Goal: Communication & Community: Answer question/provide support

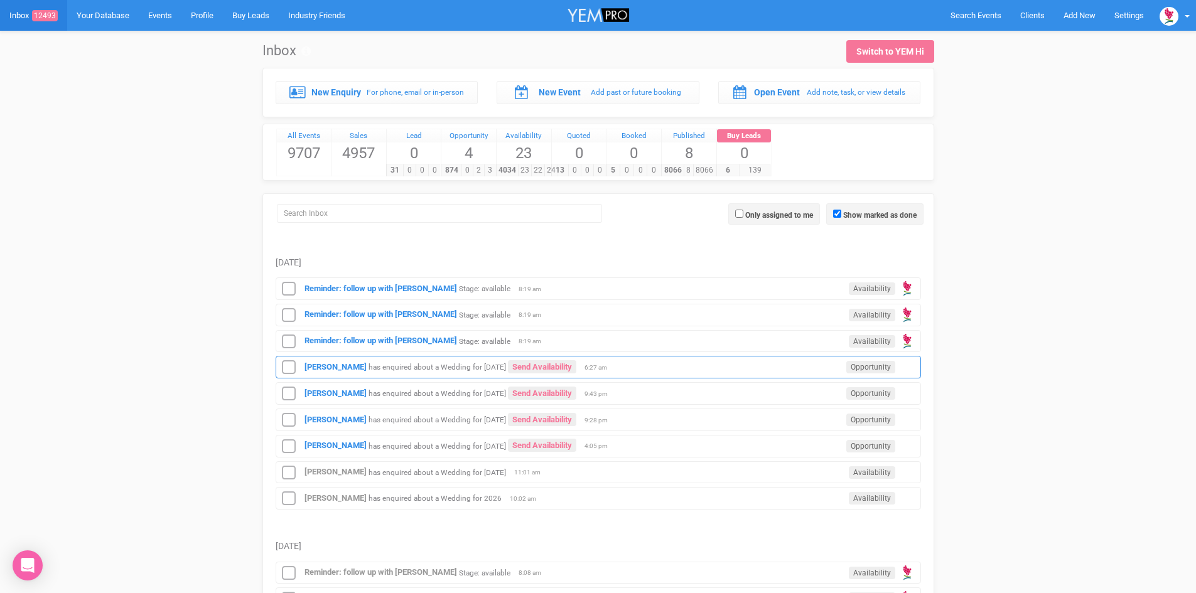
click at [522, 359] on div "[PERSON_NAME] has enquired about a Wedding for [DATE] Send Availability Opportu…" at bounding box center [598, 367] width 645 height 23
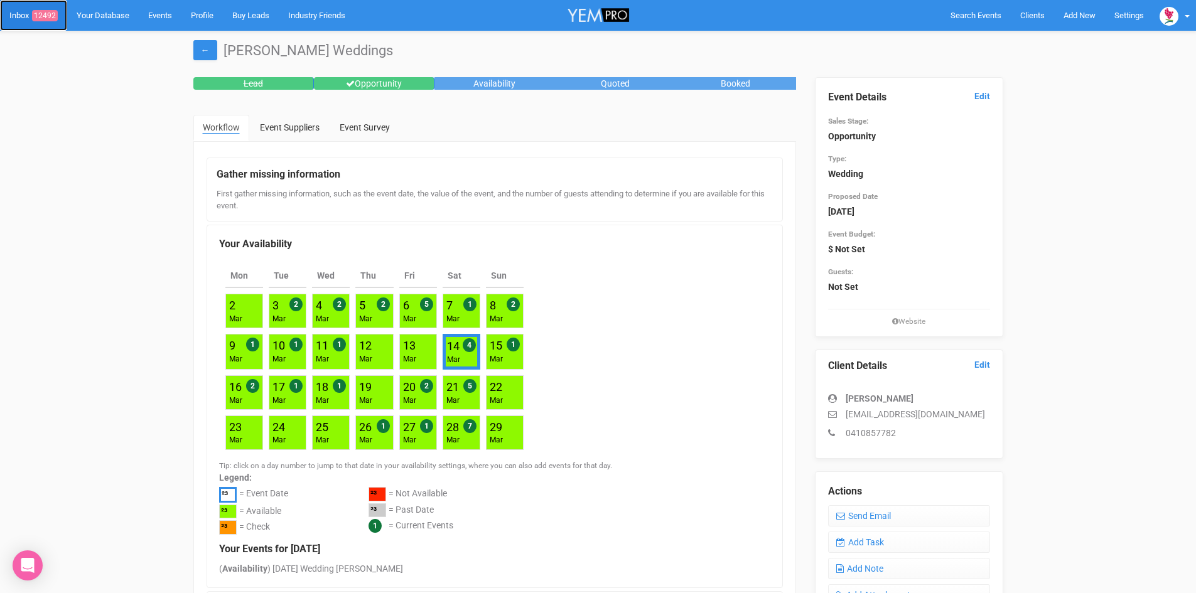
click at [47, 13] on span "12492" at bounding box center [45, 15] width 26 height 11
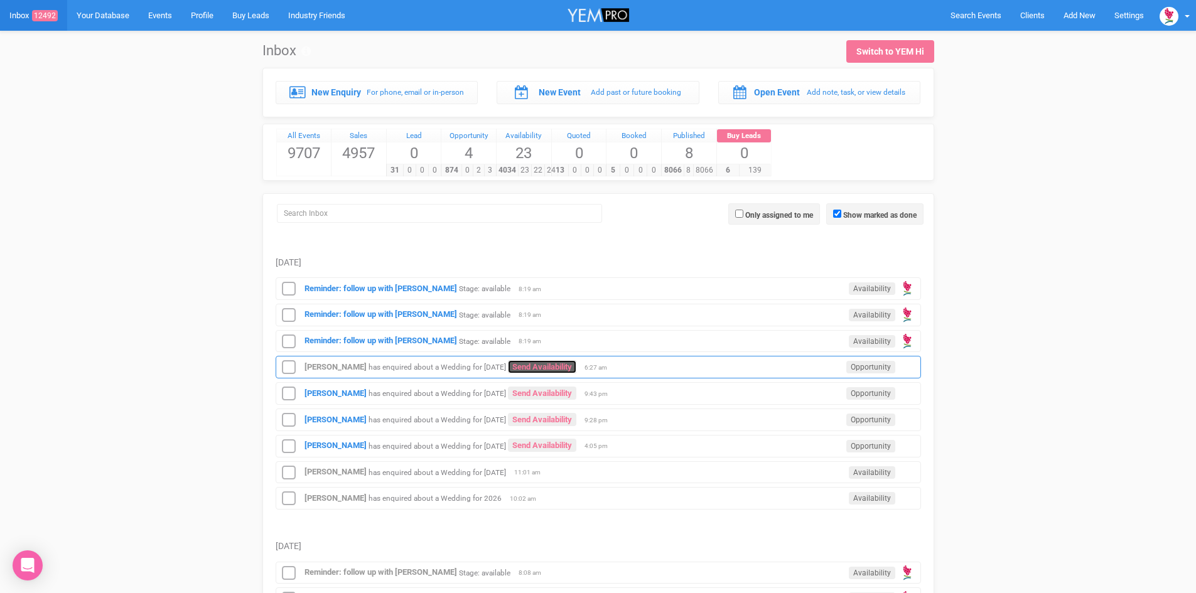
click at [537, 362] on link "Send Availability" at bounding box center [542, 366] width 68 height 13
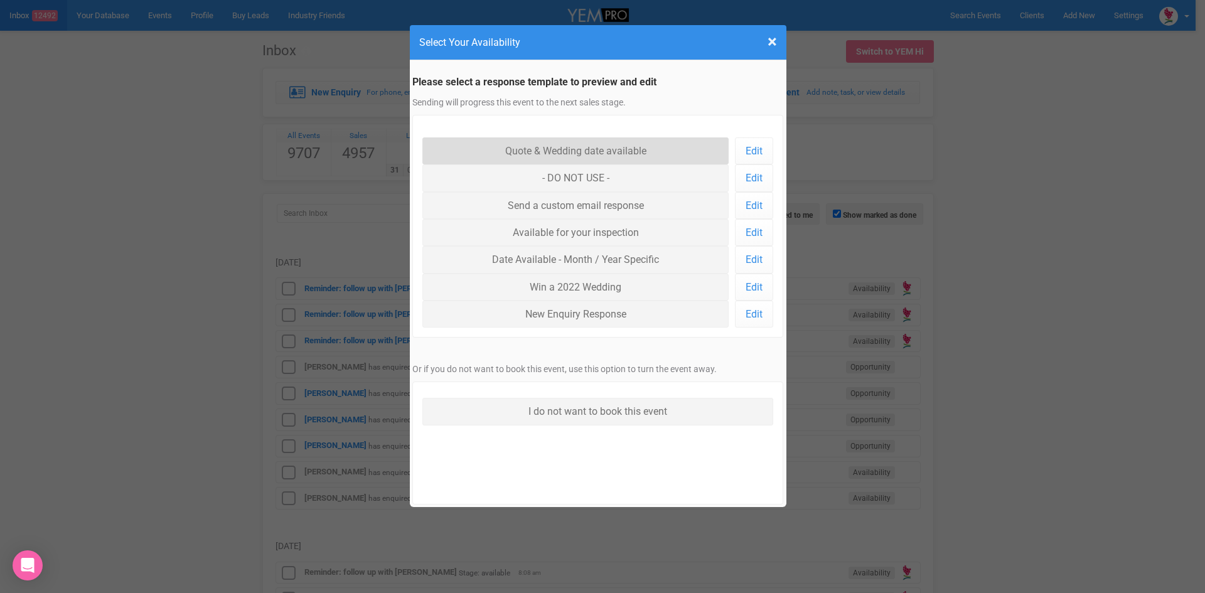
click at [583, 147] on link "Quote & Wedding date available" at bounding box center [575, 150] width 307 height 27
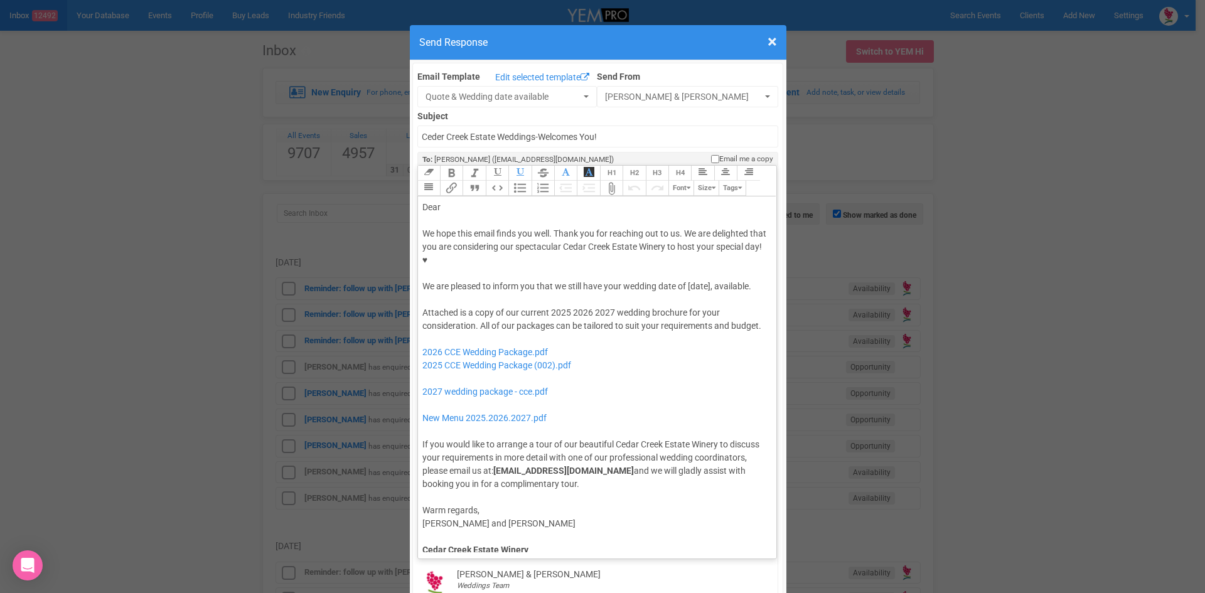
click at [686, 245] on div "We hope this email finds you well. Thank you for reaching out to us. We are del…" at bounding box center [595, 260] width 346 height 66
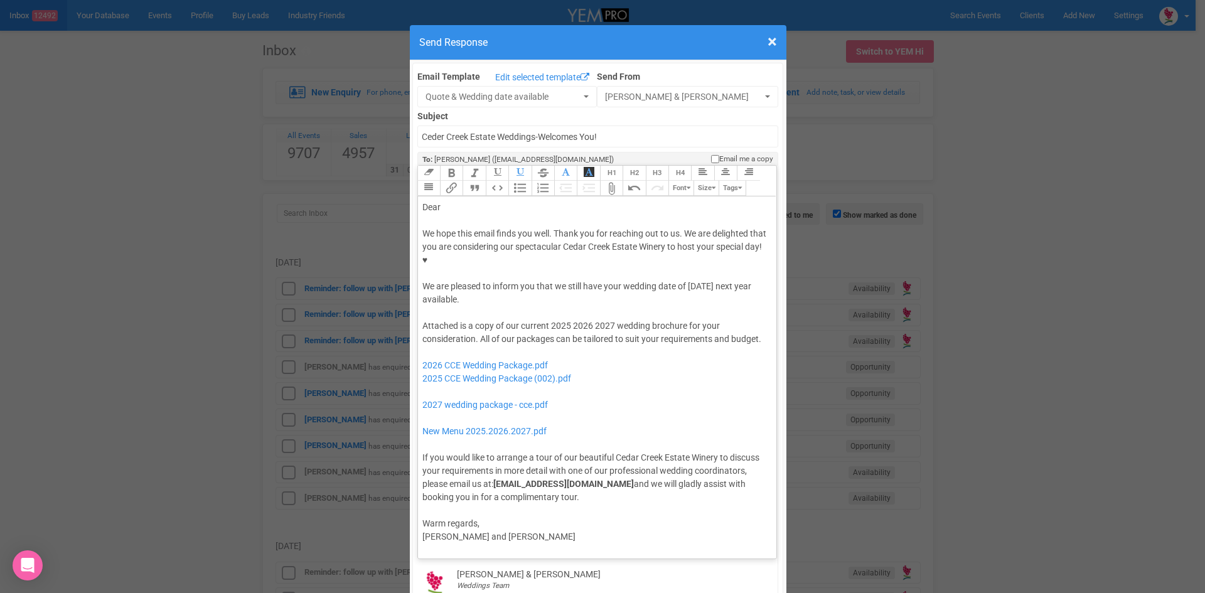
click at [456, 201] on div "Dear" at bounding box center [595, 207] width 346 height 13
drag, startPoint x: 567, startPoint y: 288, endPoint x: 546, endPoint y: 288, distance: 21.3
click at [546, 320] on div "Attached is a copy of our current 2025 2026 2027 wedding brochure for your cons…" at bounding box center [595, 412] width 346 height 185
drag, startPoint x: 592, startPoint y: 284, endPoint x: 571, endPoint y: 284, distance: 20.7
click at [571, 320] on div "Attached is a copy of our current 2026 2027 wedding brochure for your considera…" at bounding box center [595, 412] width 346 height 185
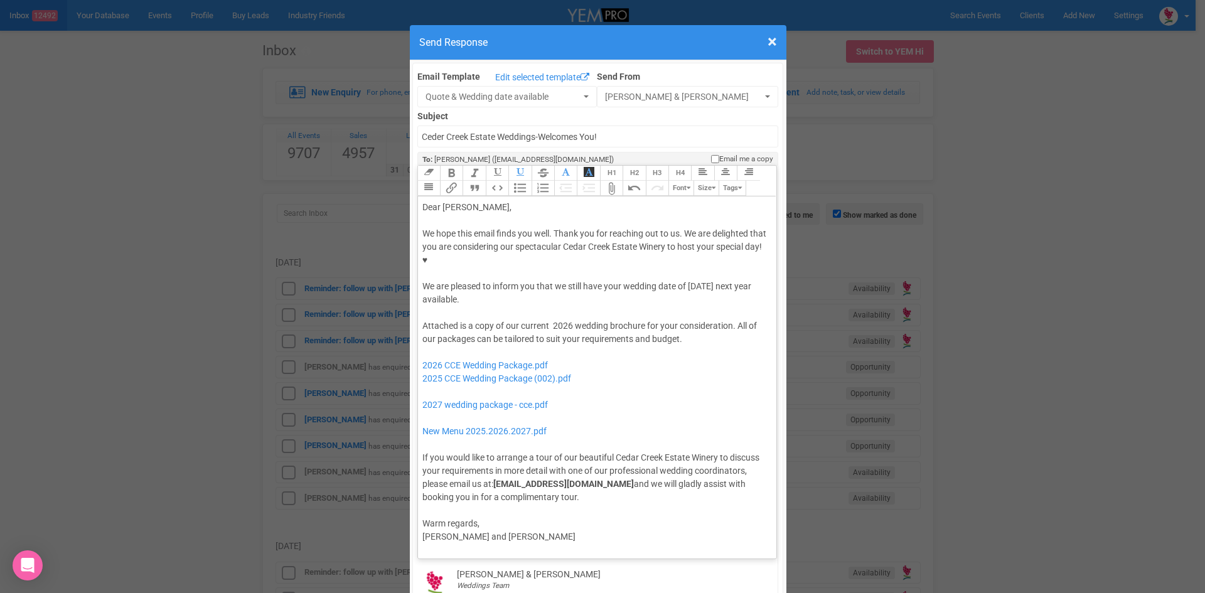
click at [520, 256] on div "We hope this email finds you well. Thank you for reaching out to us. We are del…" at bounding box center [595, 266] width 346 height 79
click at [466, 181] on button "Quote" at bounding box center [474, 188] width 23 height 15
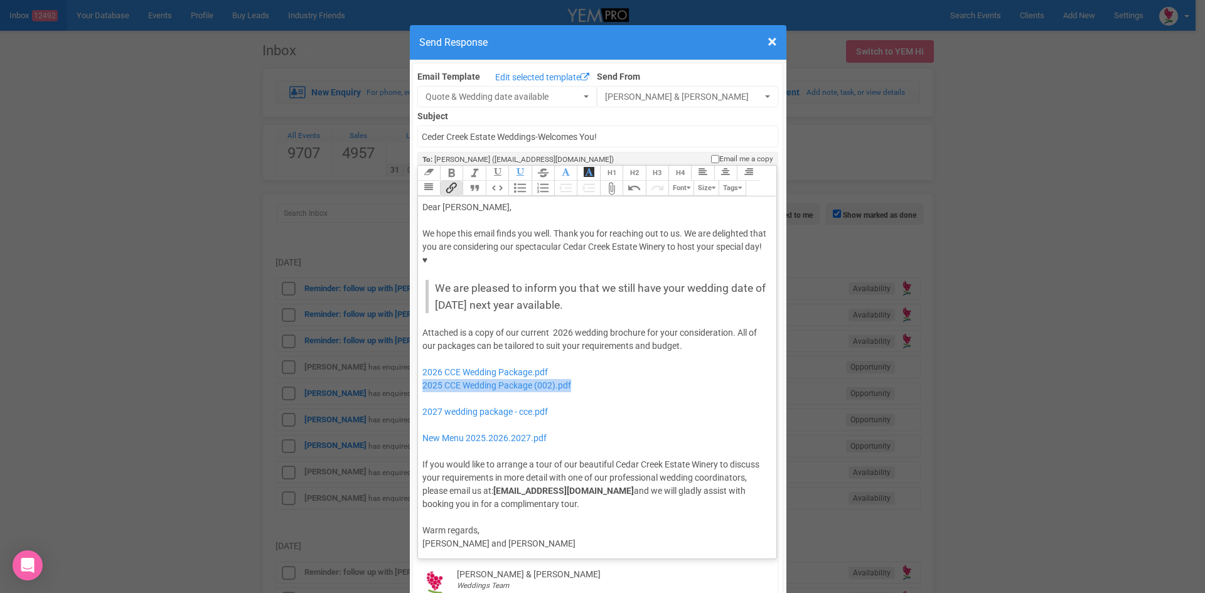
drag, startPoint x: 581, startPoint y: 347, endPoint x: 416, endPoint y: 348, distance: 164.5
click at [418, 348] on trix-editor "Dear Landi, We hope this email finds you well. Thank you for reaching out to us…" at bounding box center [597, 374] width 359 height 356
drag, startPoint x: 587, startPoint y: 377, endPoint x: 429, endPoint y: 355, distance: 159.6
click at [429, 355] on div "Attached is a copy of our current 2026 wedding brochure for your consideration.…" at bounding box center [595, 418] width 346 height 185
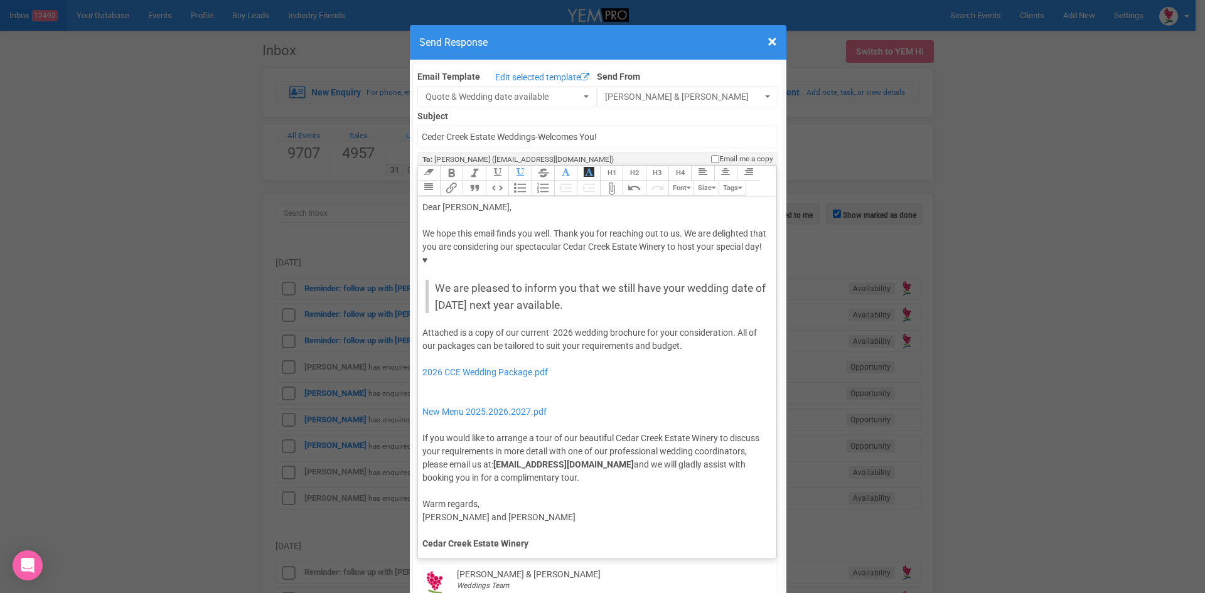
type trix-editor "<div>Dear Landi,</div><div><strong>&nbsp;</strong></div><div>We hope this email…"
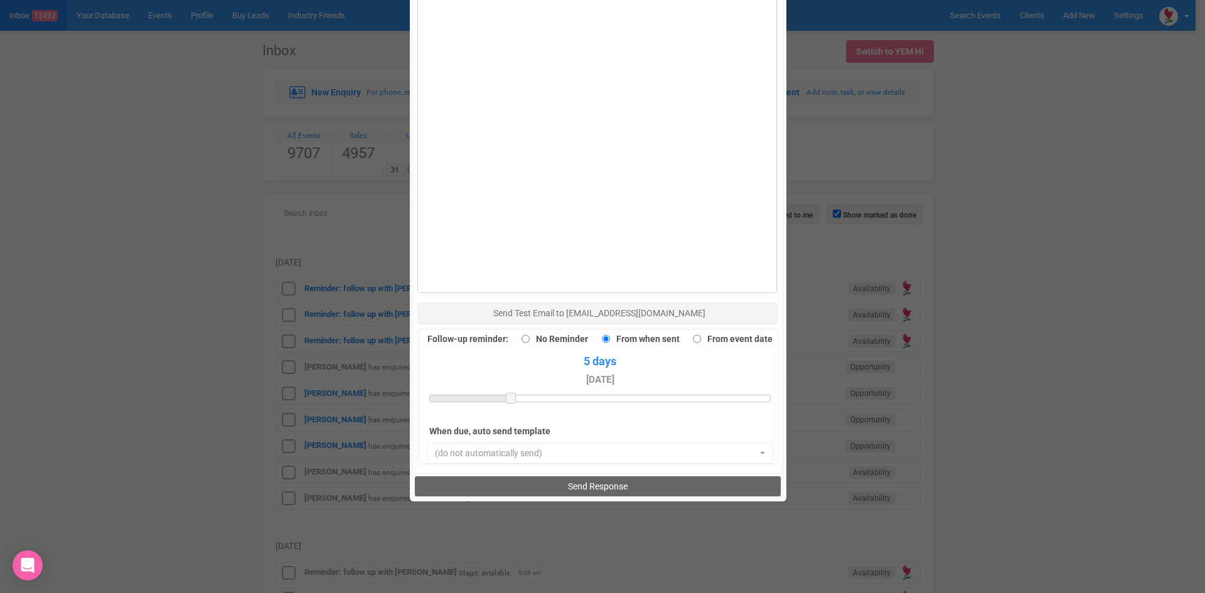
scroll to position [869, 0]
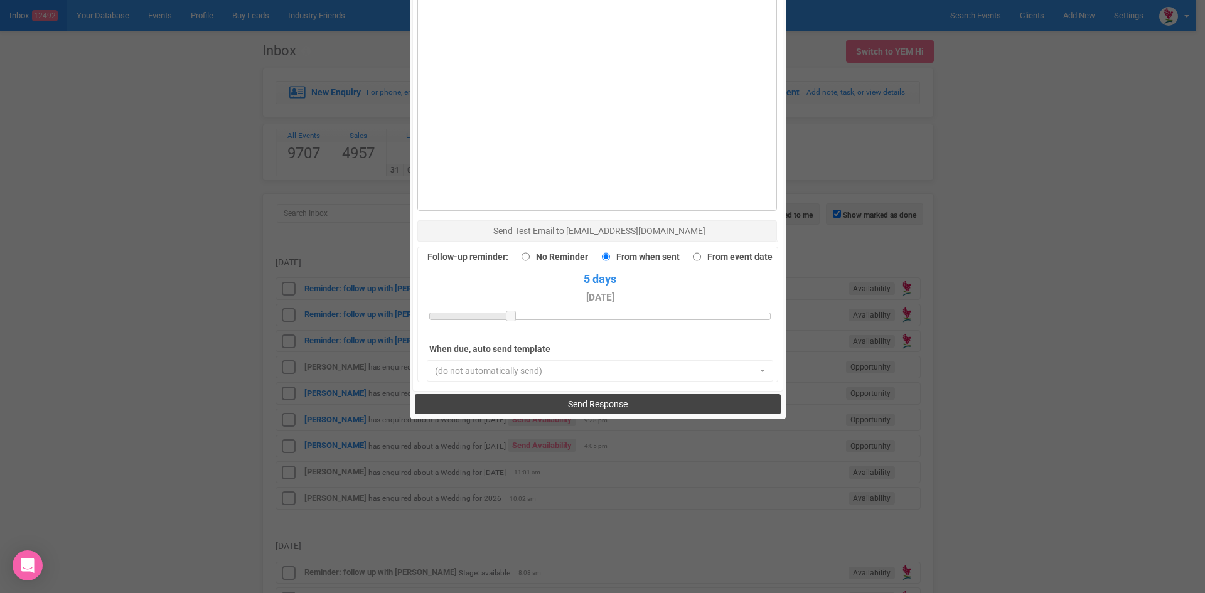
click at [521, 394] on button "Send Response" at bounding box center [598, 404] width 366 height 20
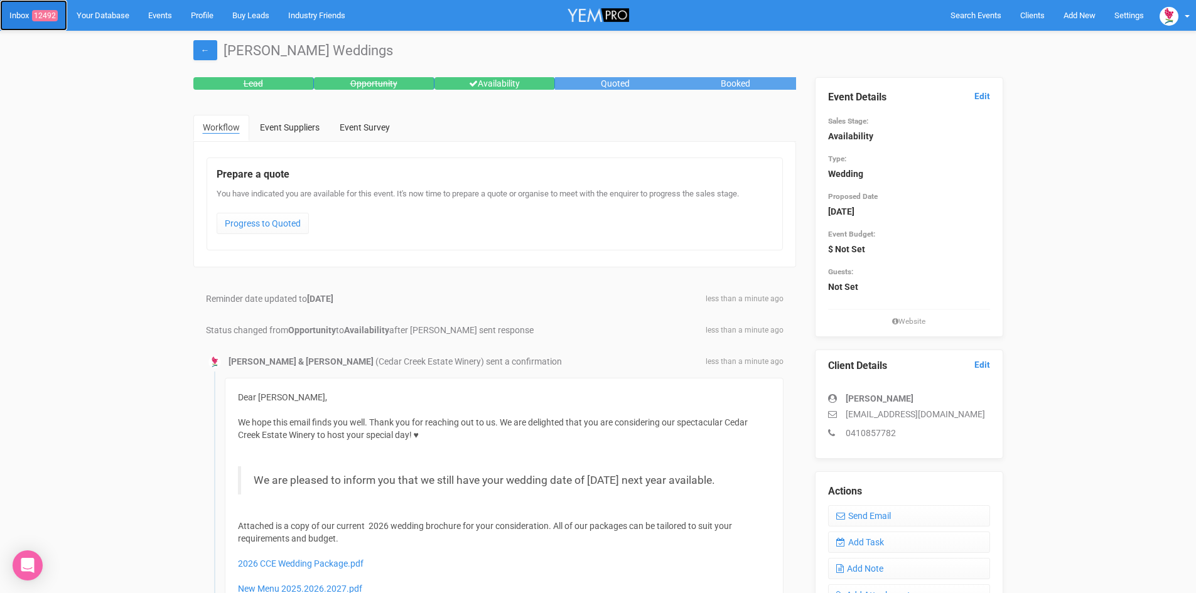
click at [46, 12] on span "12492" at bounding box center [45, 15] width 26 height 11
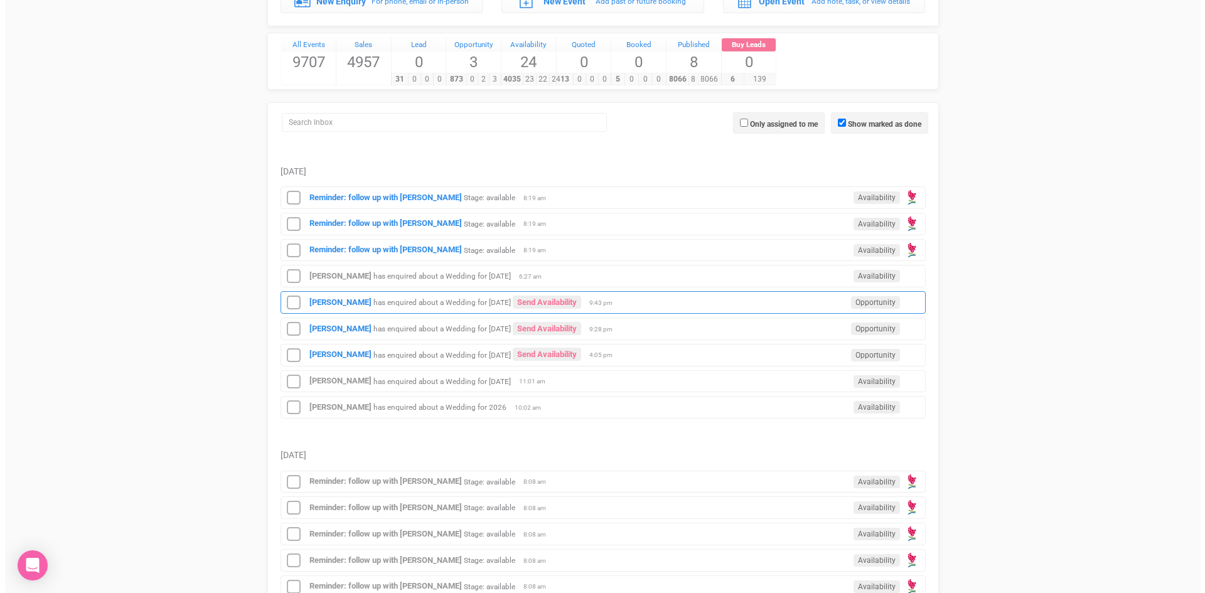
scroll to position [63, 0]
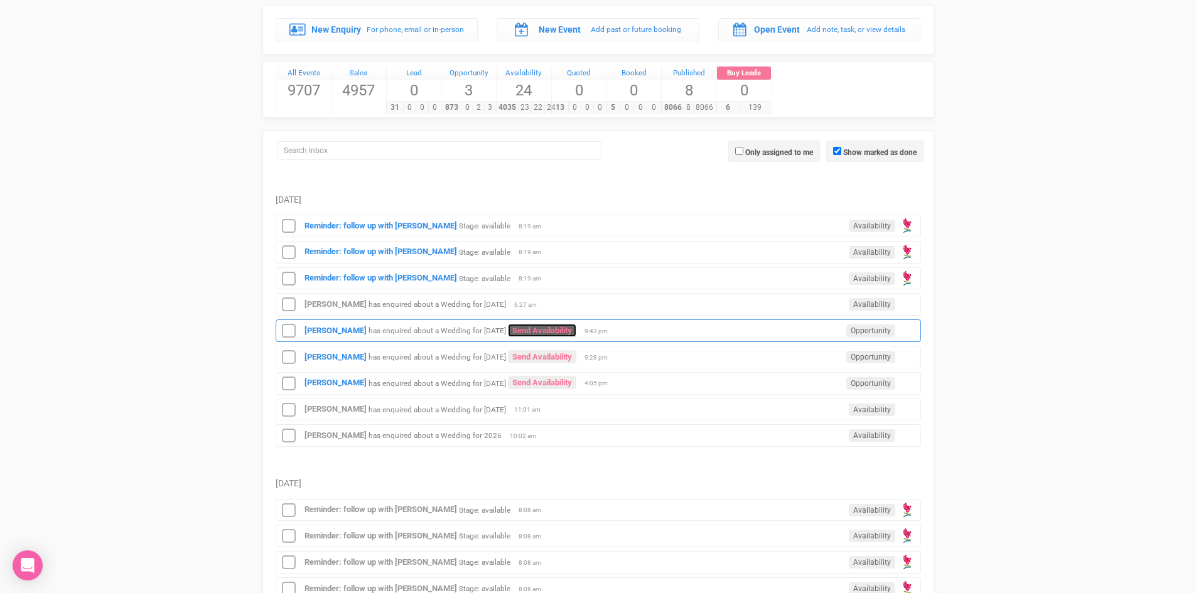
click at [551, 326] on link "Send Availability" at bounding box center [542, 330] width 68 height 13
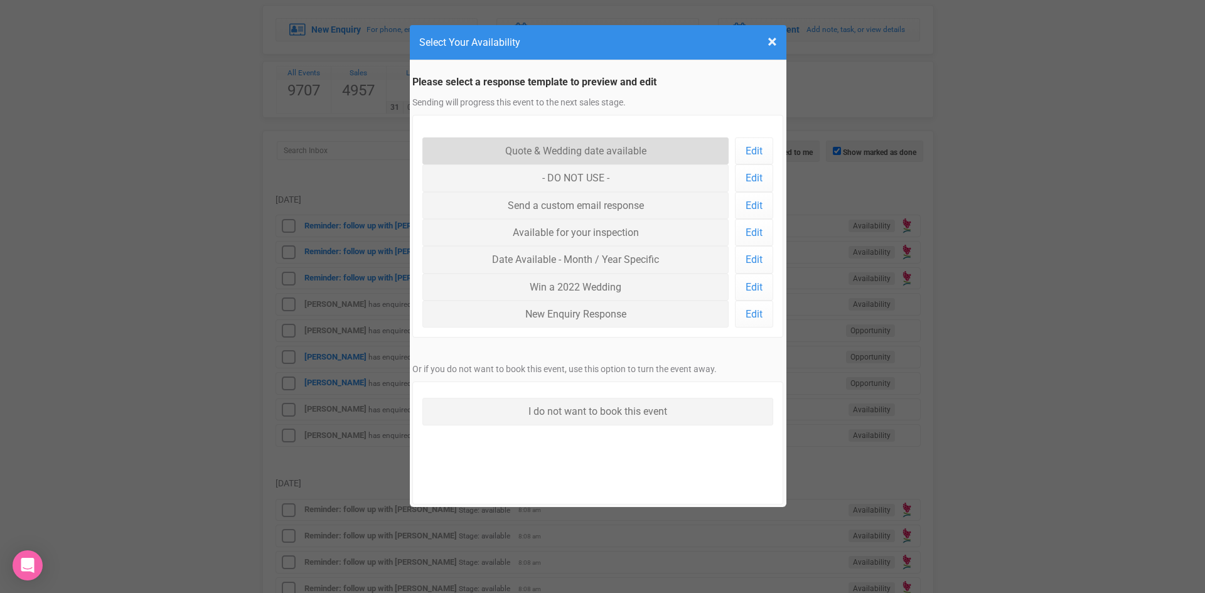
click at [534, 143] on link "Quote & Wedding date available" at bounding box center [575, 150] width 307 height 27
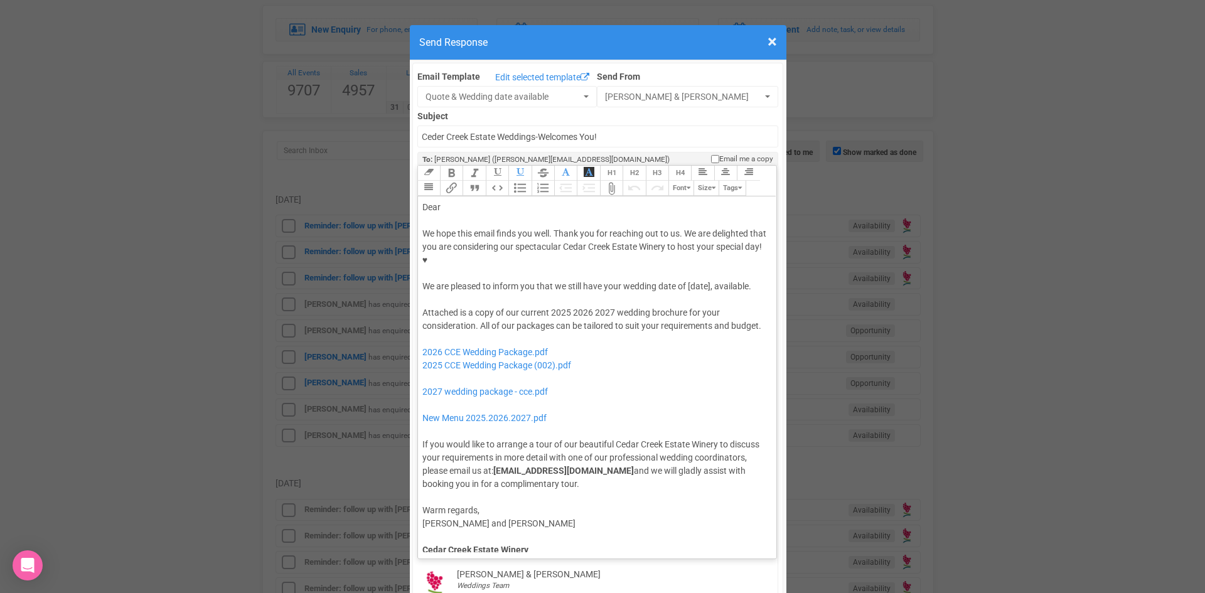
click at [603, 244] on div "We hope this email finds you well. Thank you for reaching out to us. We are del…" at bounding box center [595, 260] width 346 height 66
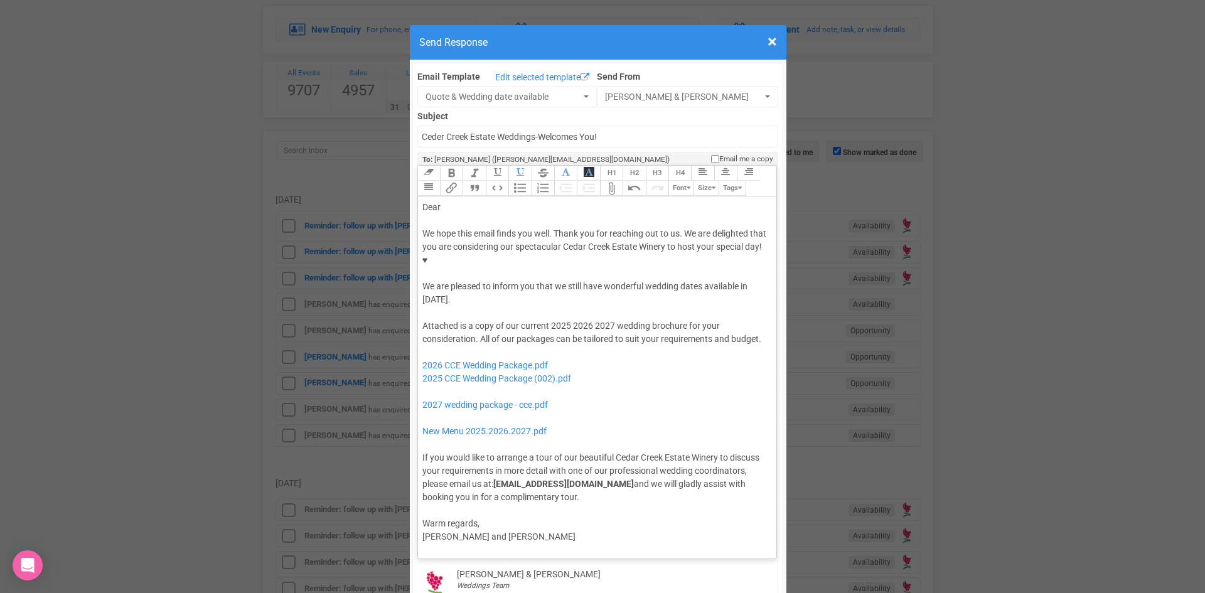
click at [471, 181] on button "Quote" at bounding box center [474, 188] width 23 height 15
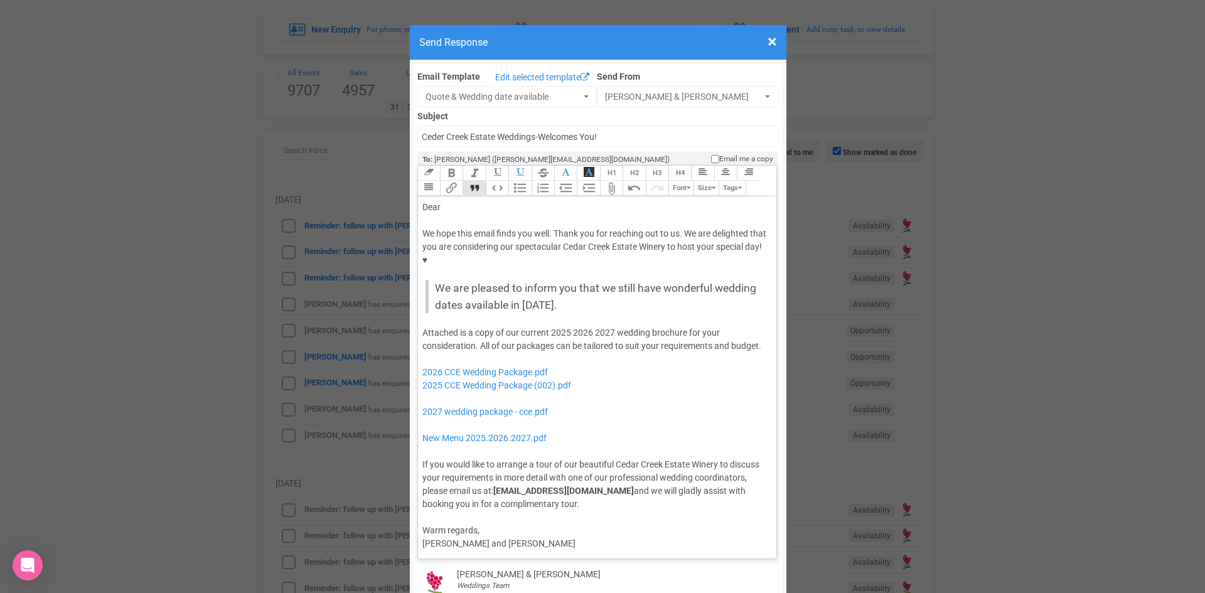
click at [459, 196] on trix-editor "Dear We hope this email finds you well. Thank you for reaching out to us. We ar…" at bounding box center [597, 374] width 359 height 356
drag, startPoint x: 593, startPoint y: 365, endPoint x: 414, endPoint y: 343, distance: 180.3
click at [418, 343] on trix-editor "Dear Alana, We hope this email finds you well. Thank you for reaching out to us…" at bounding box center [597, 374] width 359 height 356
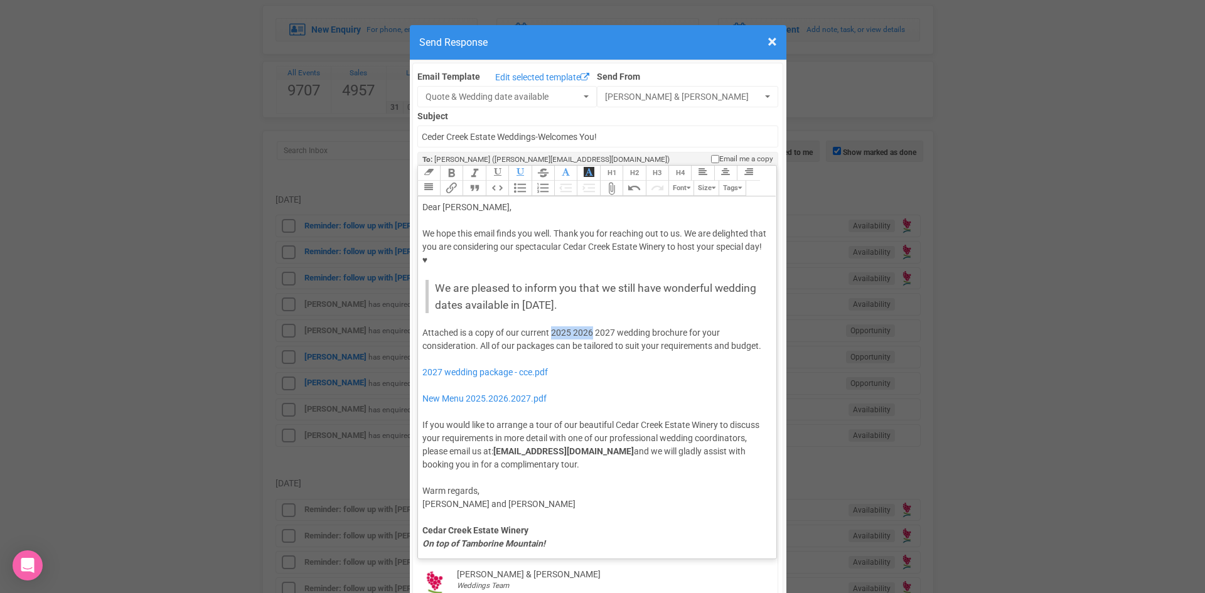
drag, startPoint x: 587, startPoint y: 293, endPoint x: 551, endPoint y: 294, distance: 35.8
click at [548, 326] on div "Attached is a copy of our current 2025 2026 2027 wedding brochure for your cons…" at bounding box center [595, 398] width 346 height 145
type trix-editor "<div>Dear Alana,</div><div><strong>&nbsp;</strong></div><div>We hope this email…"
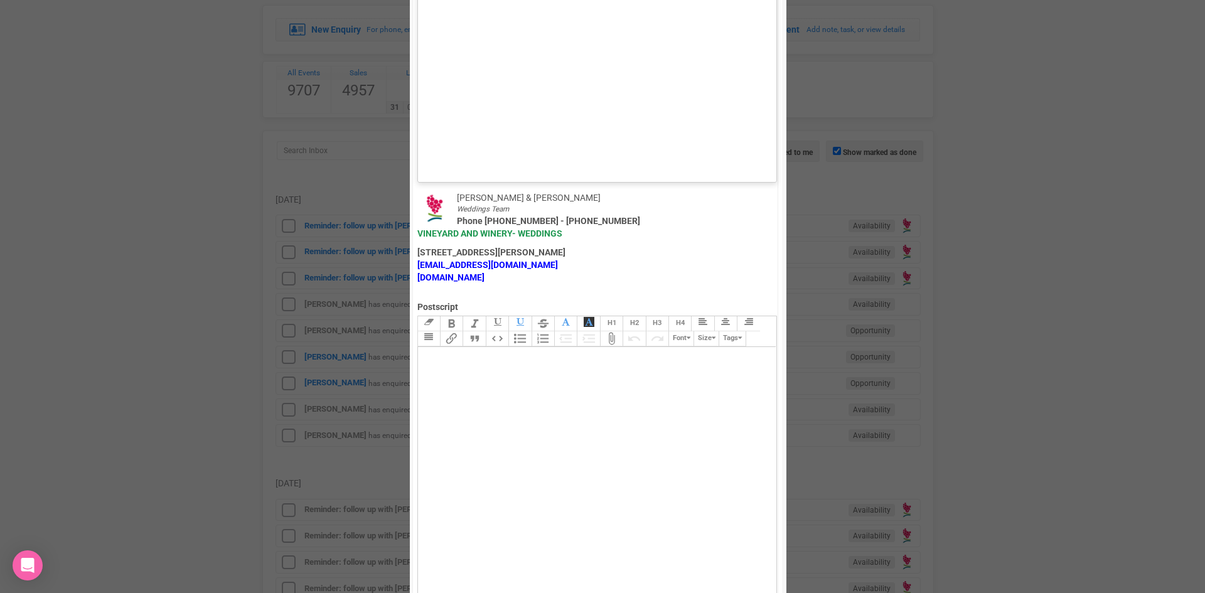
scroll to position [691, 0]
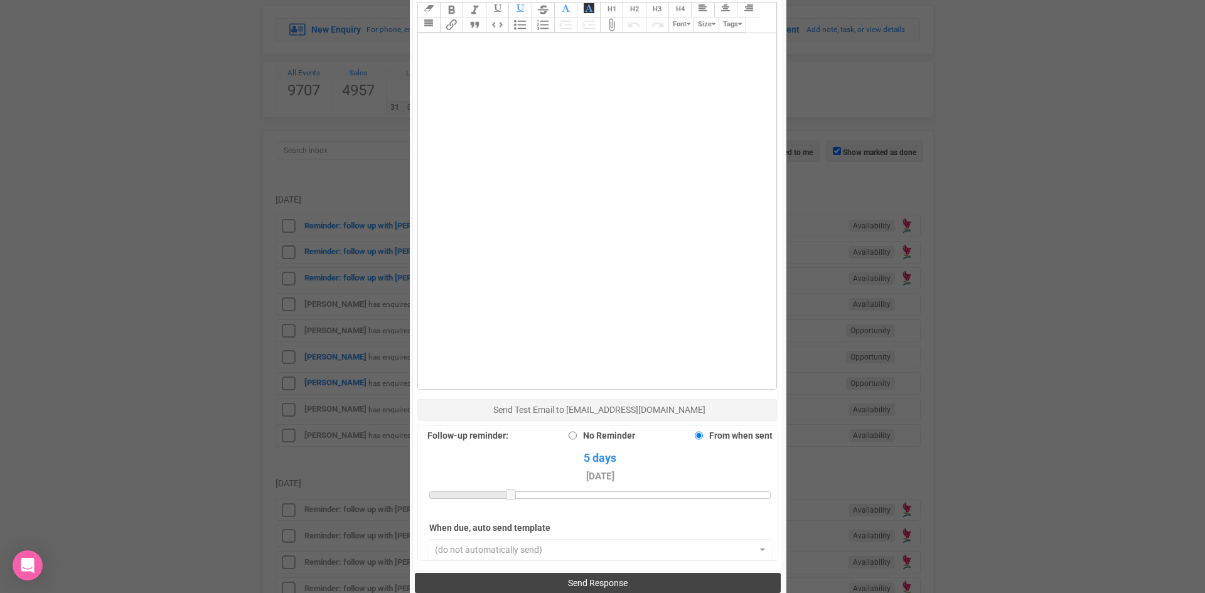
click at [583, 573] on button "Send Response" at bounding box center [598, 583] width 366 height 20
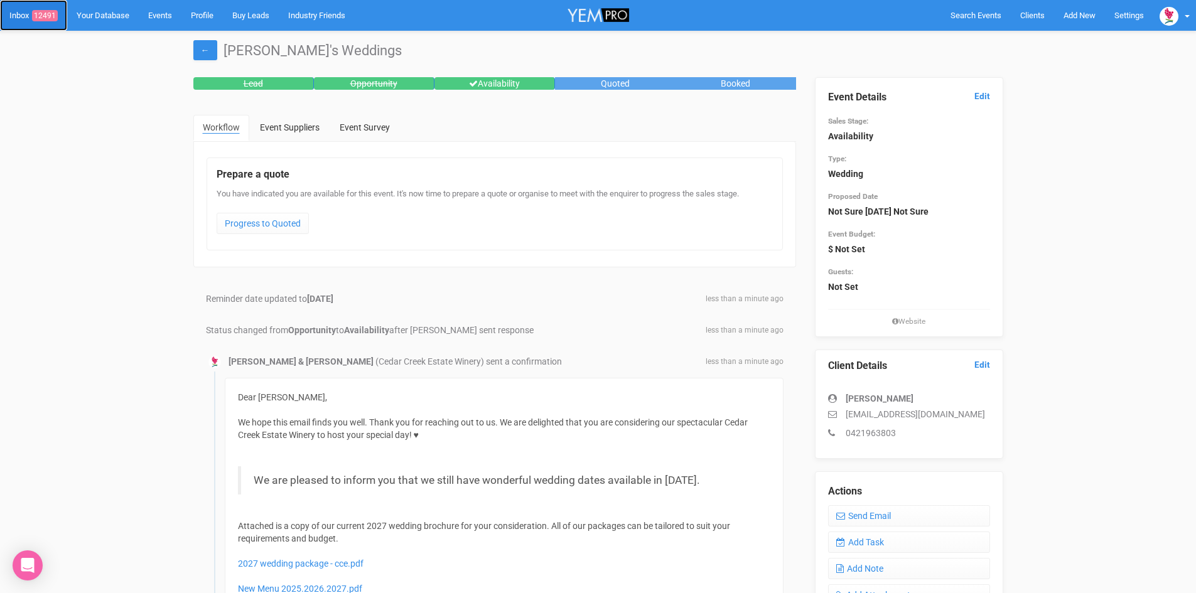
click at [48, 11] on span "12491" at bounding box center [45, 15] width 26 height 11
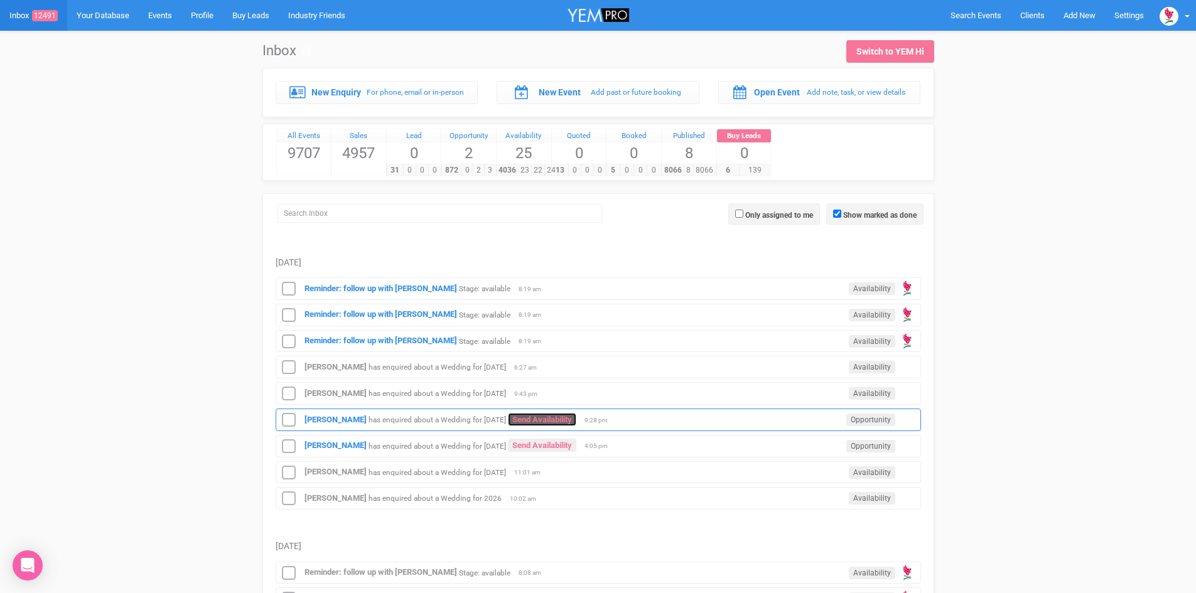
click at [549, 416] on link "Send Availability" at bounding box center [542, 419] width 68 height 13
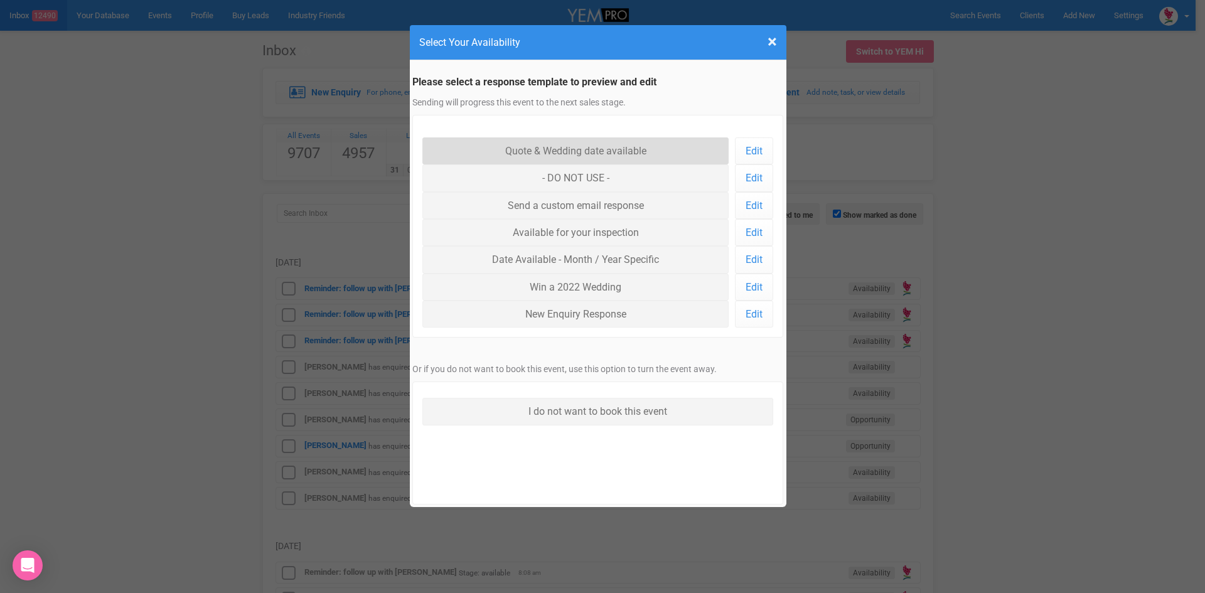
click at [514, 146] on link "Quote & Wedding date available" at bounding box center [575, 150] width 307 height 27
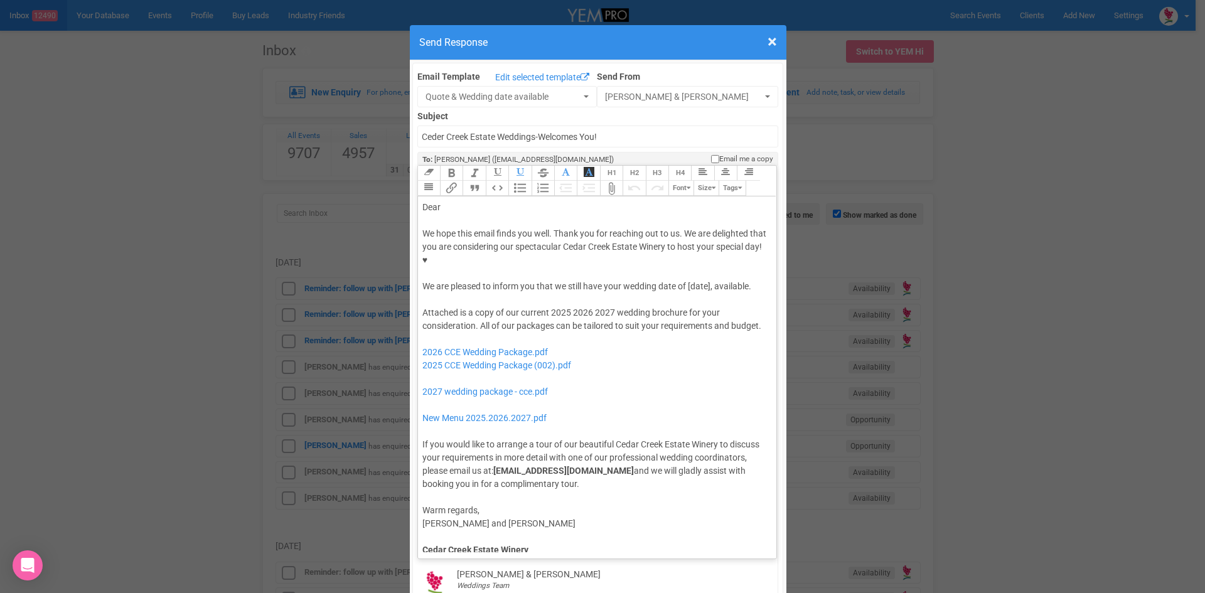
click at [684, 246] on div "We hope this email finds you well. Thank you for reaching out to us. We are del…" at bounding box center [595, 260] width 346 height 66
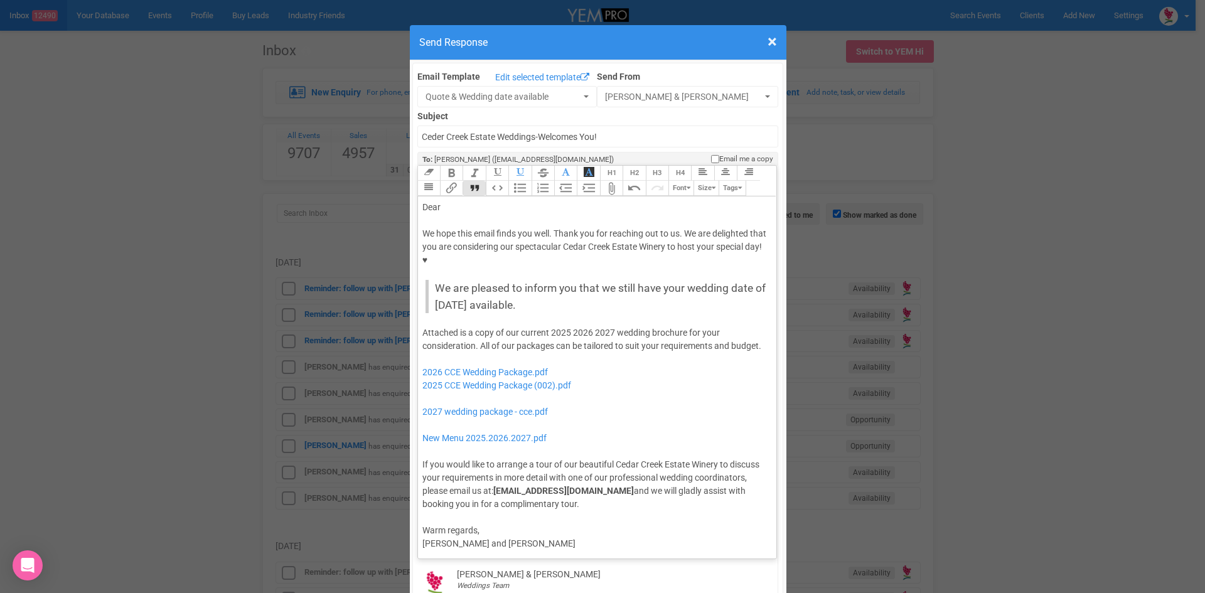
click at [473, 181] on button "Quote" at bounding box center [474, 188] width 23 height 15
click at [458, 201] on div "Dear" at bounding box center [595, 207] width 346 height 13
drag, startPoint x: 589, startPoint y: 297, endPoint x: 547, endPoint y: 291, distance: 43.1
click at [547, 326] on div "Attached is a copy of our current 2025 2026 2027 wedding brochure for your cons…" at bounding box center [595, 418] width 346 height 185
drag, startPoint x: 615, startPoint y: 351, endPoint x: 429, endPoint y: 325, distance: 187.7
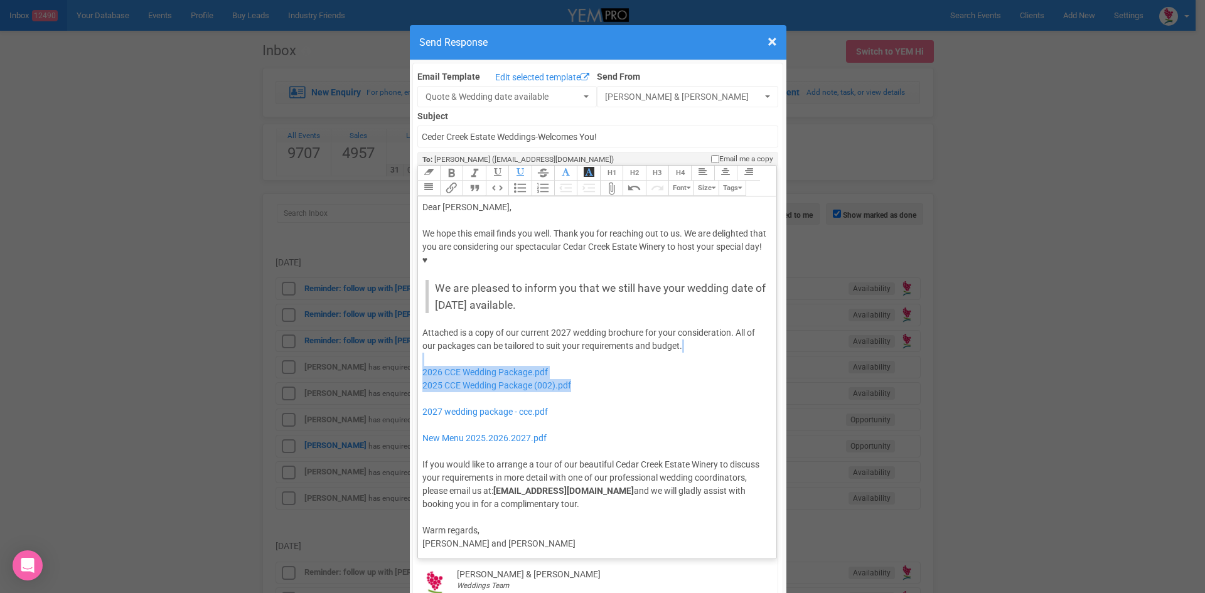
click at [429, 326] on div "Attached is a copy of our current 2027 wedding brochure for your consideration.…" at bounding box center [595, 418] width 346 height 185
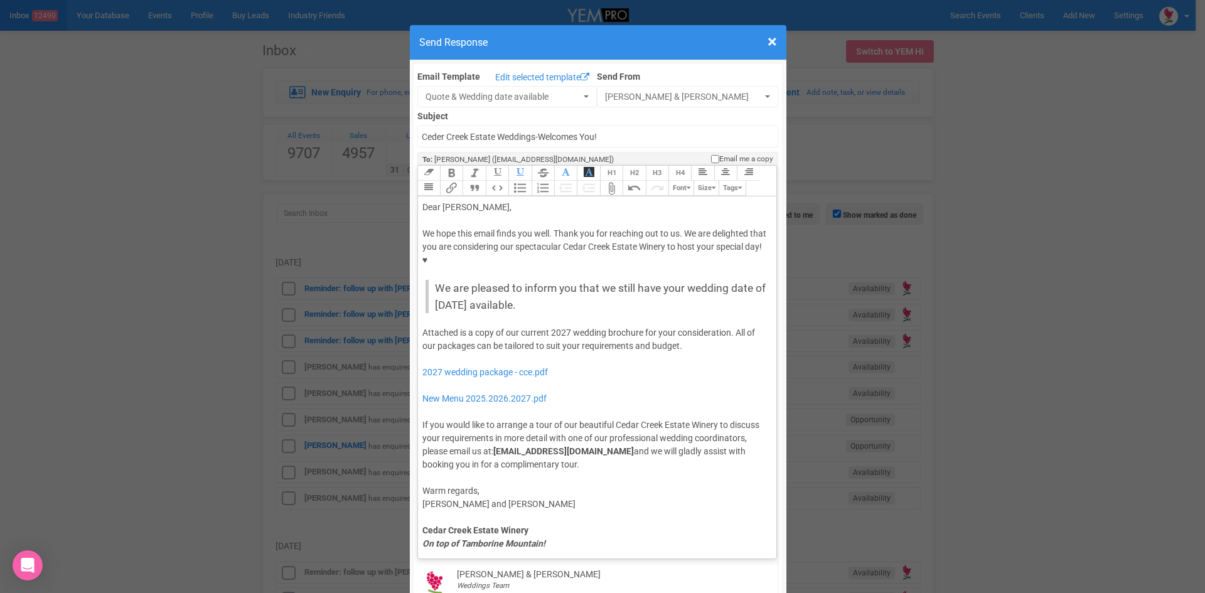
type trix-editor "<div>Dear Tylah,</div><div><strong>&nbsp;</strong></div><div>We hope this email…"
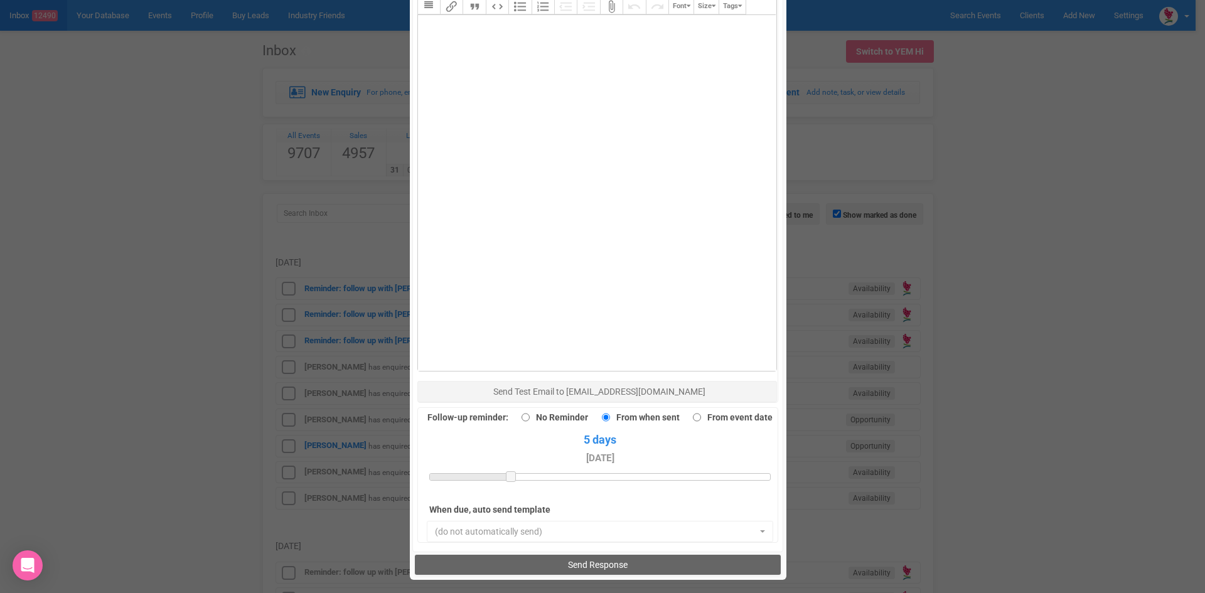
scroll to position [869, 0]
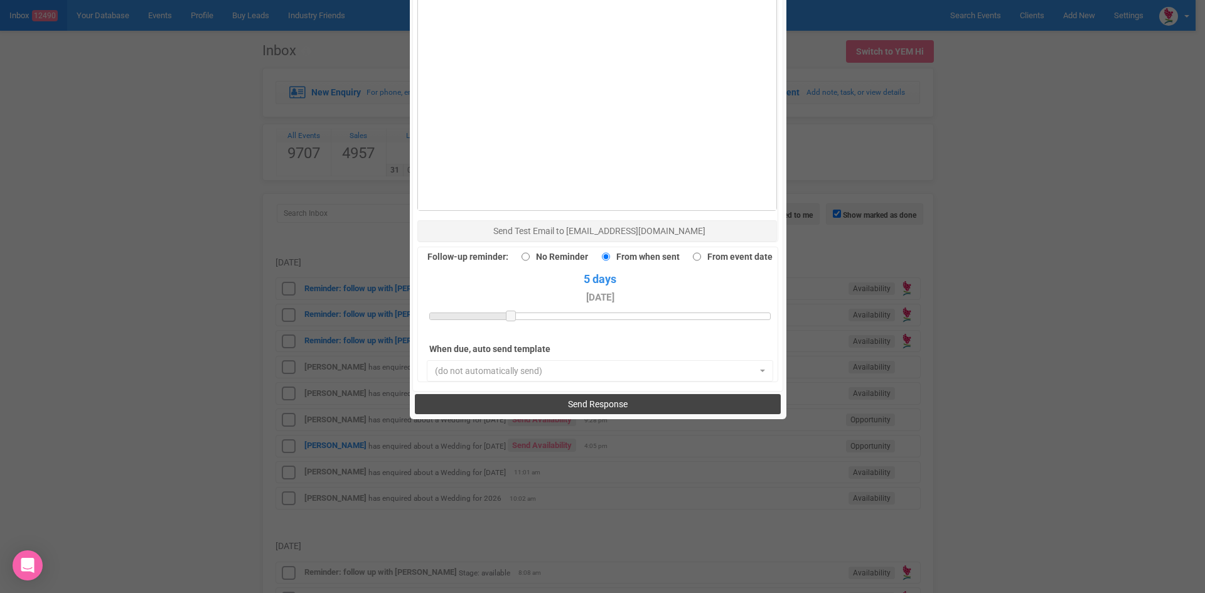
click at [577, 399] on span "Send Response" at bounding box center [598, 404] width 60 height 10
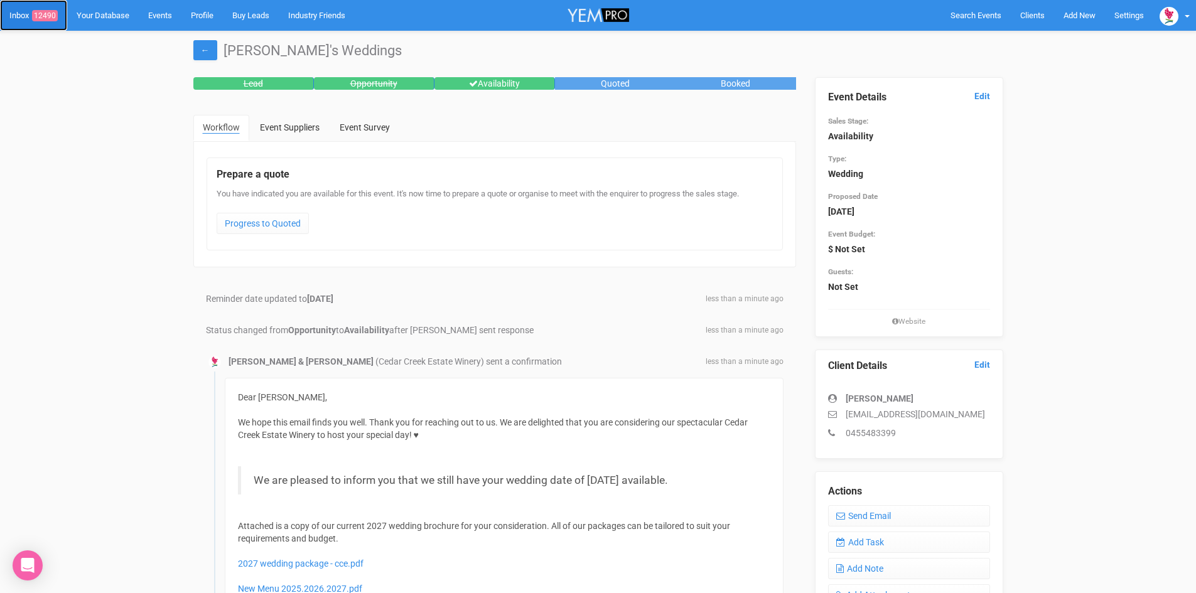
click at [45, 8] on link "Inbox 12490" at bounding box center [33, 15] width 67 height 31
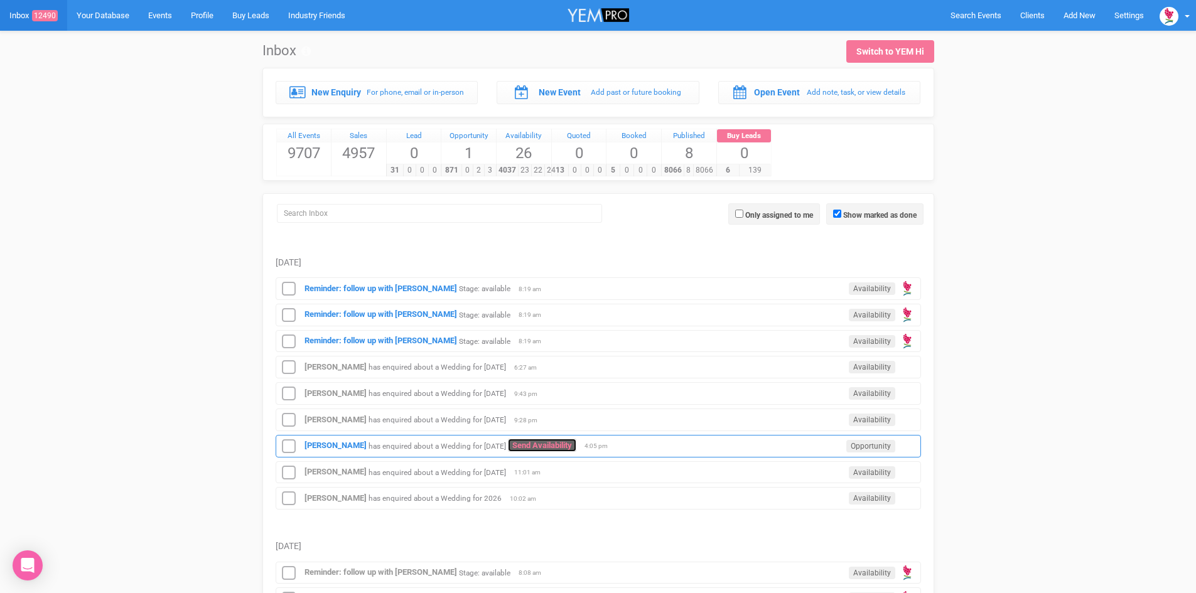
click at [564, 440] on link "Send Availability" at bounding box center [542, 445] width 68 height 13
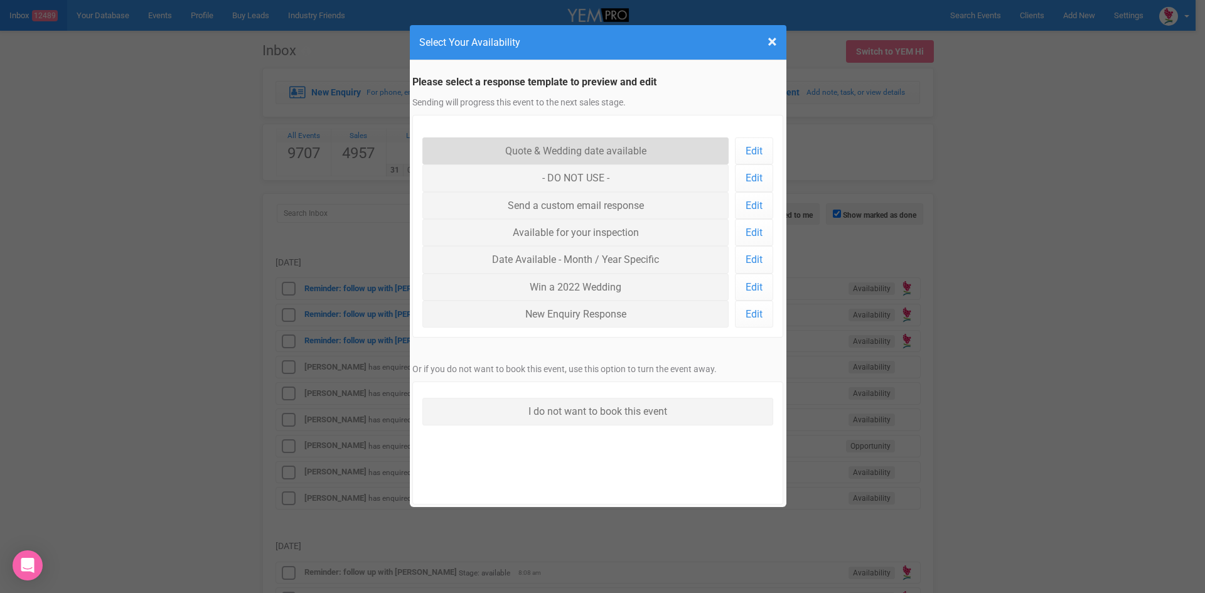
click at [552, 144] on link "Quote & Wedding date available" at bounding box center [575, 150] width 307 height 27
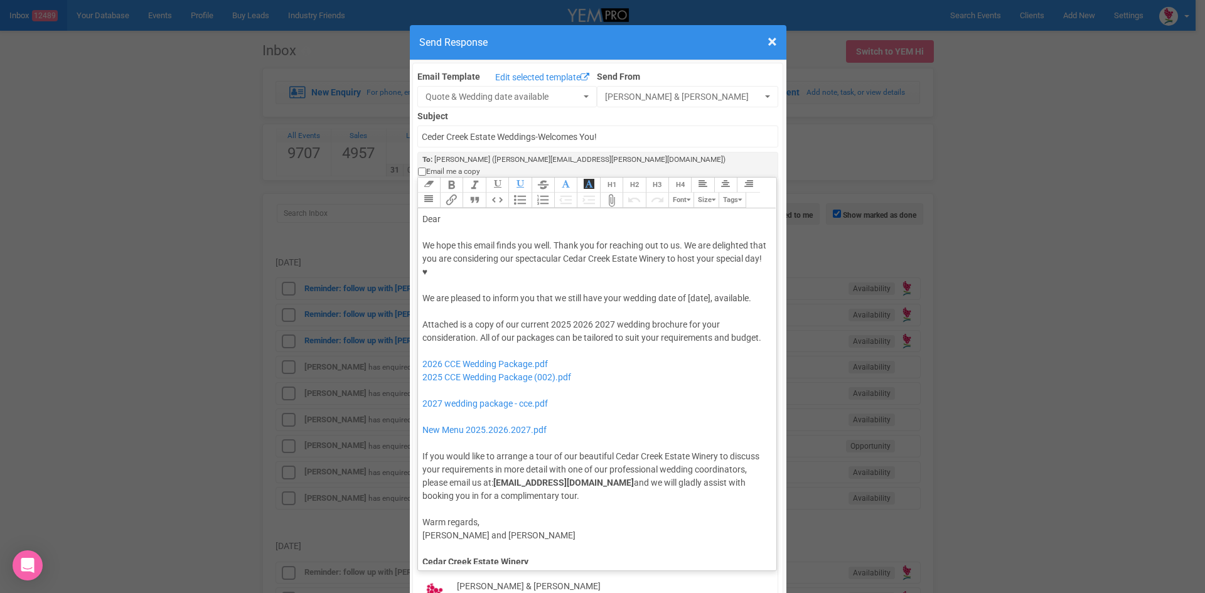
click at [686, 245] on div "We hope this email finds you well. Thank you for reaching out to us. We are del…" at bounding box center [595, 272] width 346 height 66
click at [473, 193] on button "Quote" at bounding box center [474, 200] width 23 height 15
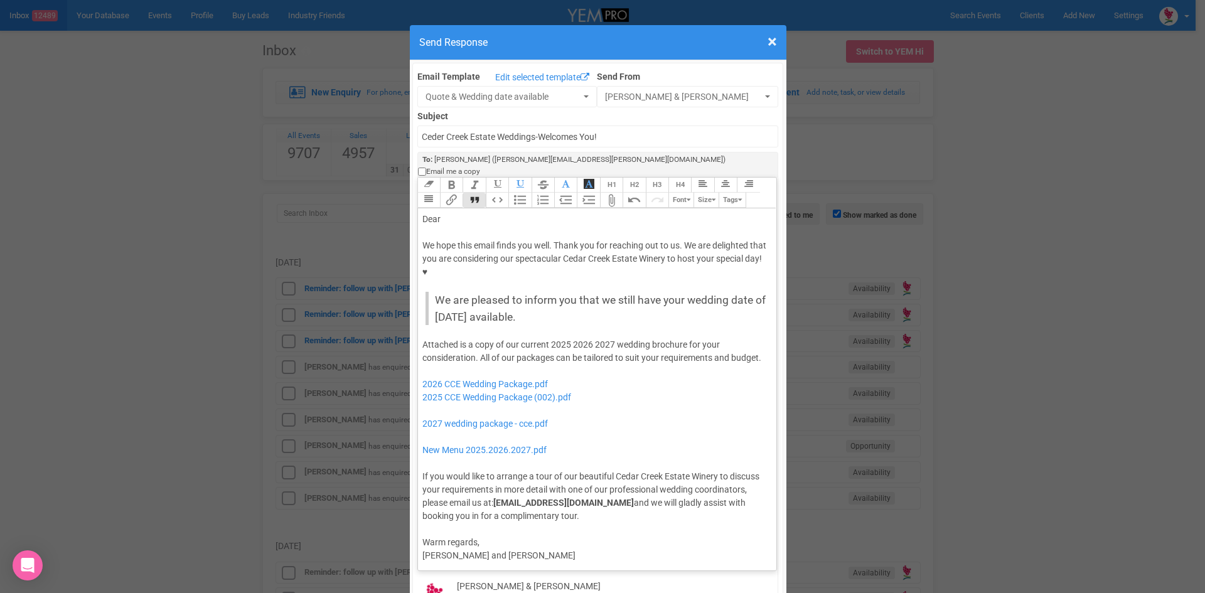
click at [453, 213] on div "Dear" at bounding box center [595, 219] width 346 height 13
drag, startPoint x: 591, startPoint y: 293, endPoint x: 546, endPoint y: 293, distance: 45.2
click at [546, 338] on div "Attached is a copy of our current 2025 2026 2027 wedding brochure for your cons…" at bounding box center [595, 430] width 346 height 185
drag, startPoint x: 599, startPoint y: 351, endPoint x: 419, endPoint y: 323, distance: 182.3
click at [422, 338] on div "Attached is a copy of our current 2027 wedding brochure for your consideration.…" at bounding box center [595, 430] width 346 height 185
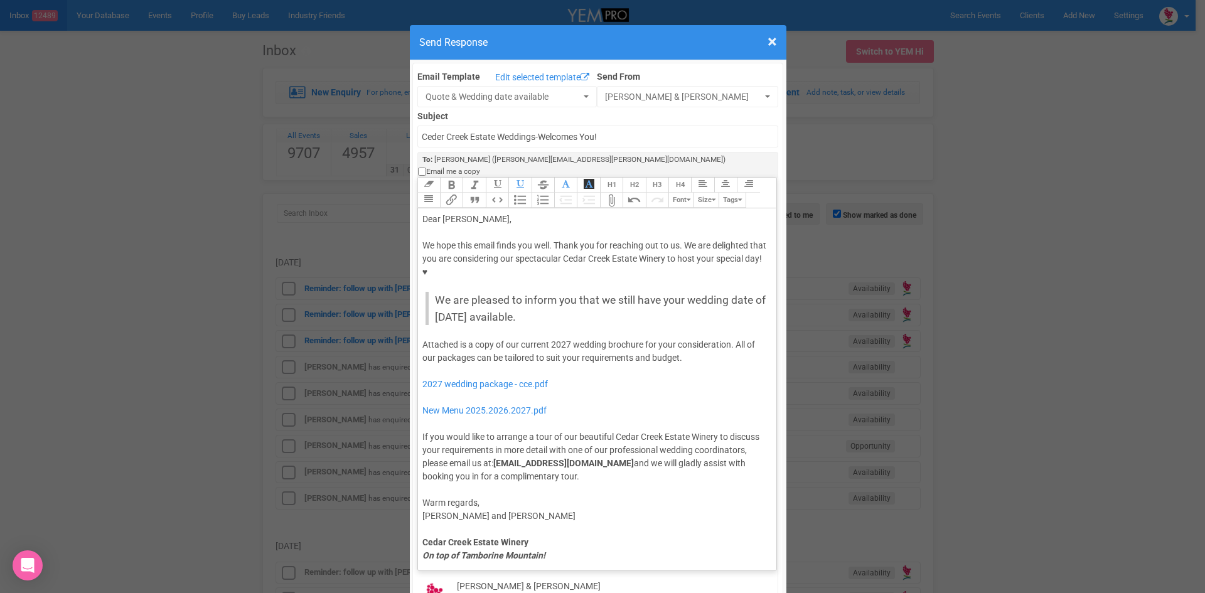
type trix-editor "<div>Dear Megan,</div><div><strong>&nbsp;</strong></div><div>We hope this email…"
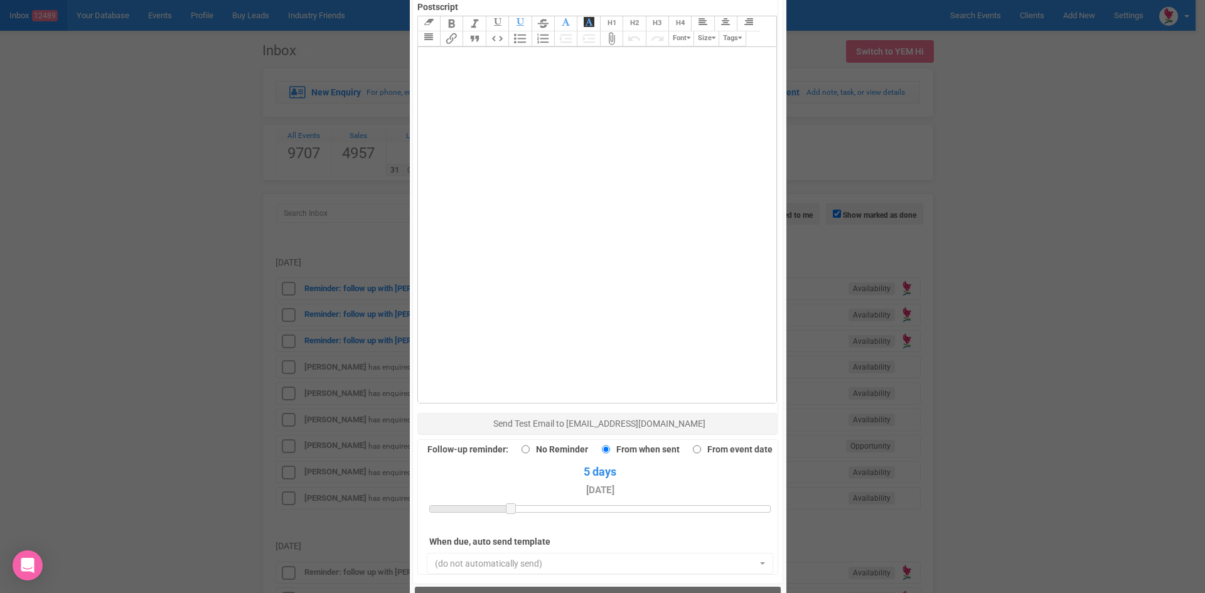
scroll to position [753, 0]
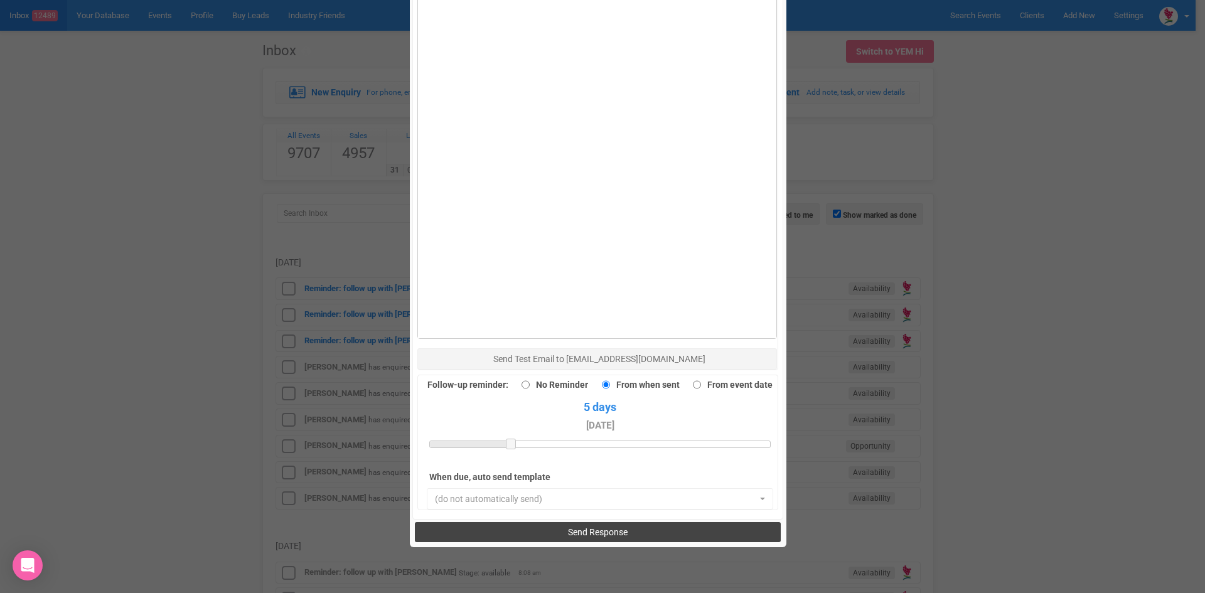
click at [556, 522] on button "Send Response" at bounding box center [598, 532] width 366 height 20
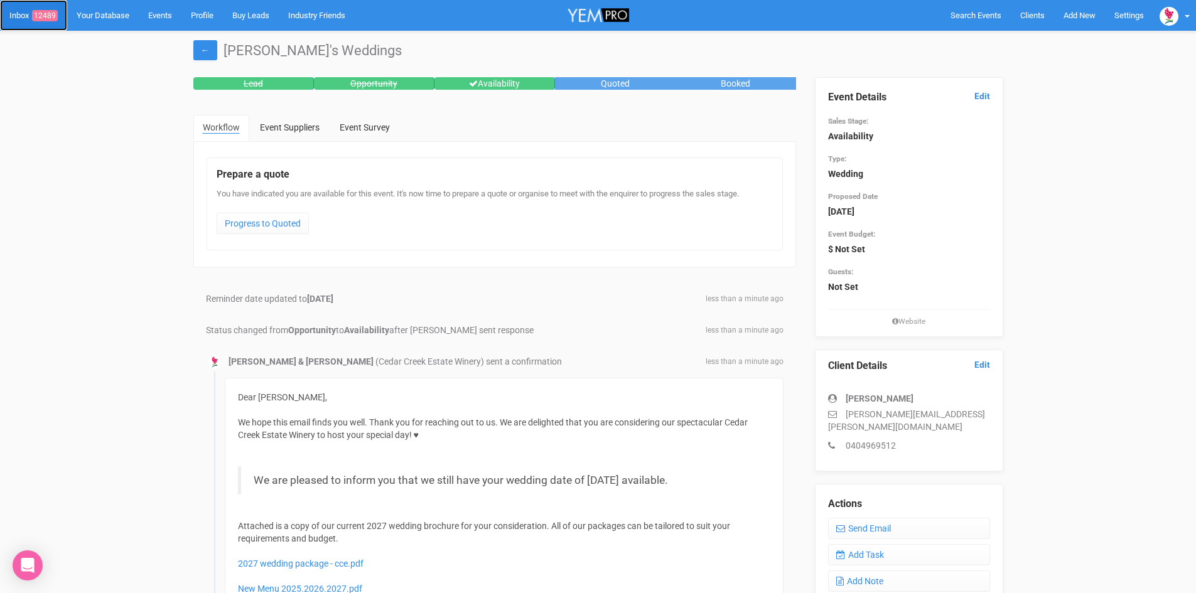
click at [42, 12] on span "12489" at bounding box center [45, 15] width 26 height 11
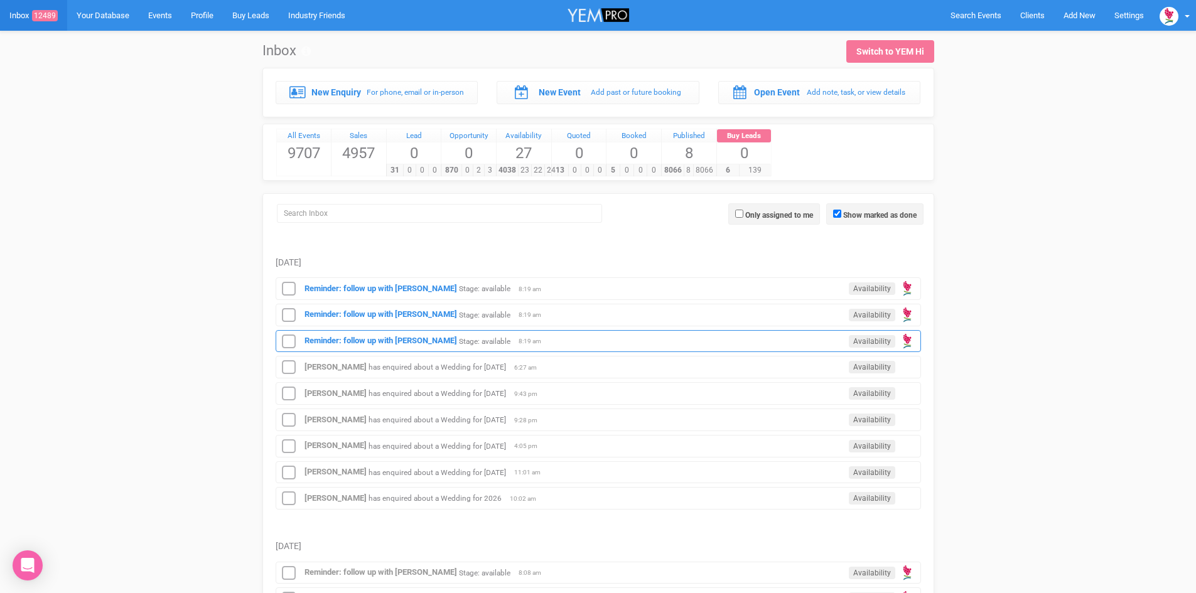
click at [415, 335] on div "Reminder: follow up with [PERSON_NAME] Stage: available Availability 8:19 am" at bounding box center [598, 341] width 645 height 23
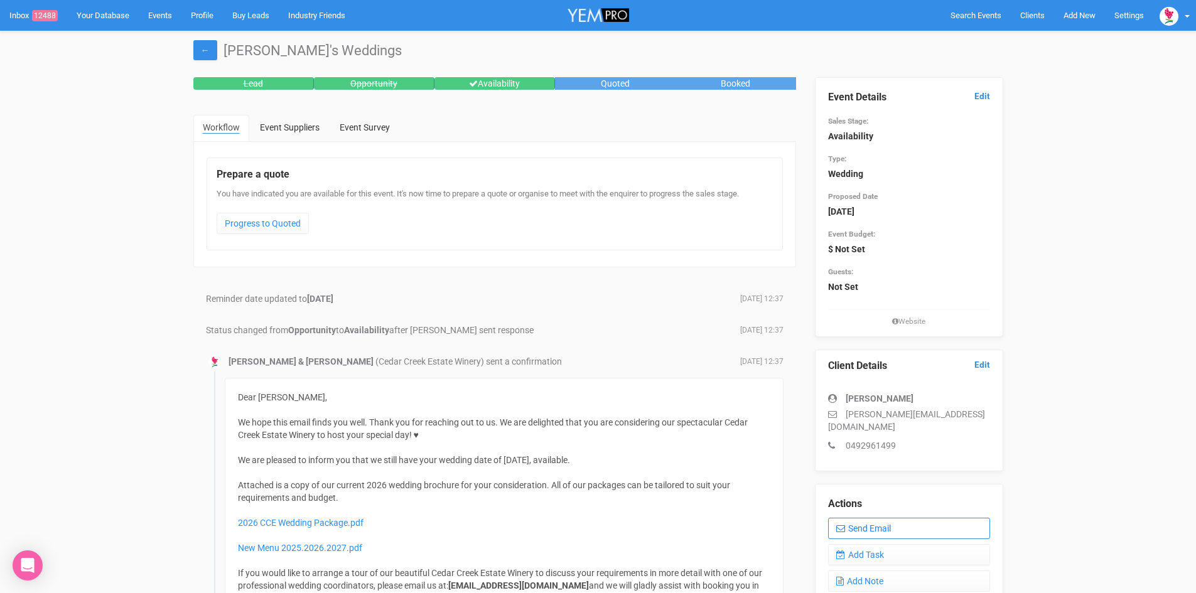
click at [910, 518] on link "Send Email" at bounding box center [909, 528] width 162 height 21
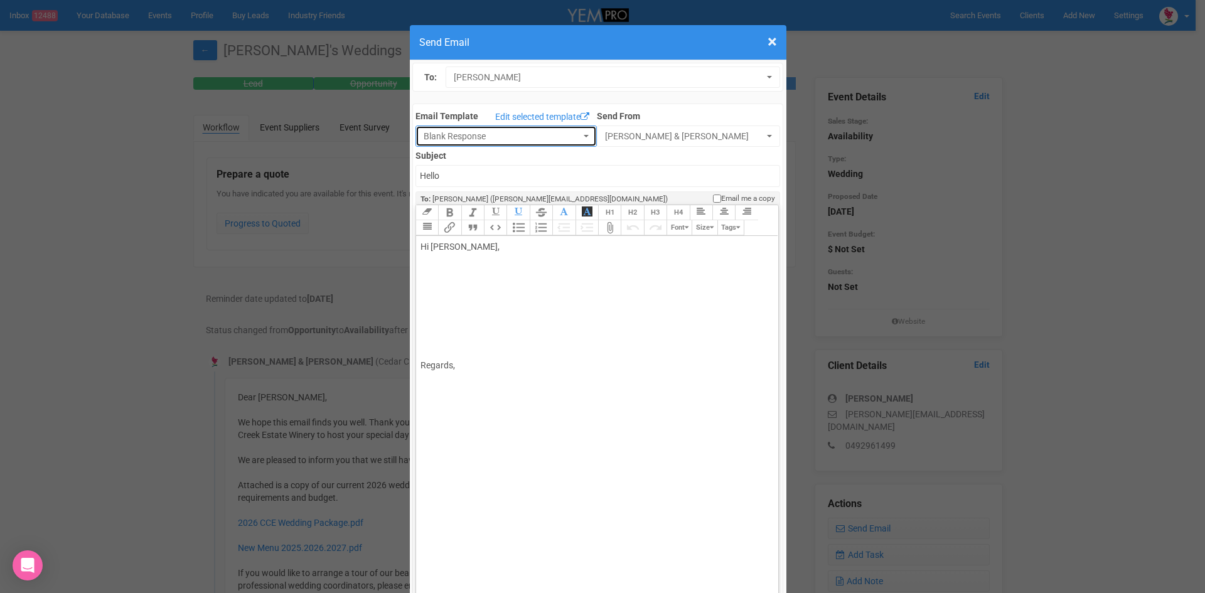
click at [574, 131] on button "Blank Response" at bounding box center [506, 136] width 181 height 21
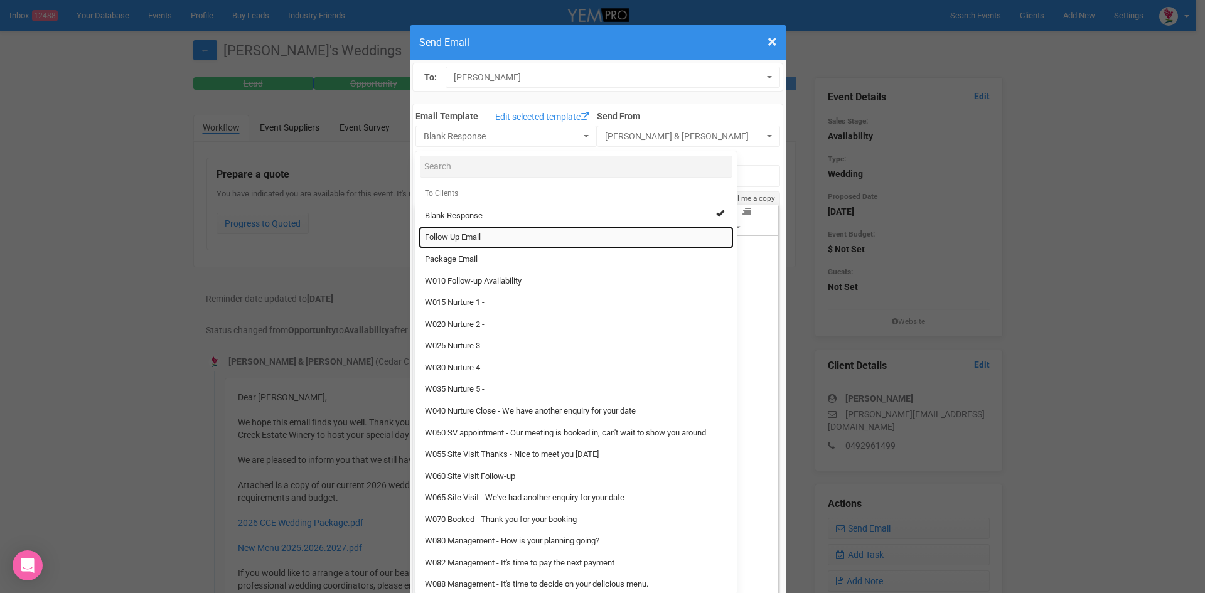
click at [449, 233] on span "Follow Up Email" at bounding box center [453, 238] width 56 height 12
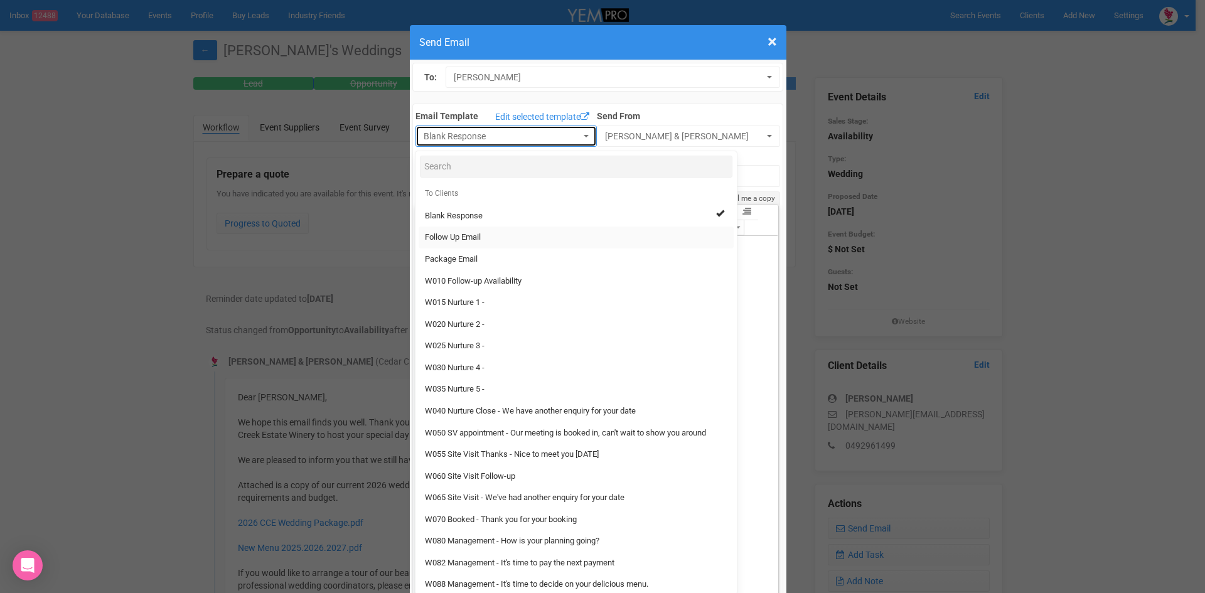
select select "88639"
type input "[GEOGRAPHIC_DATA] - Follow Up"
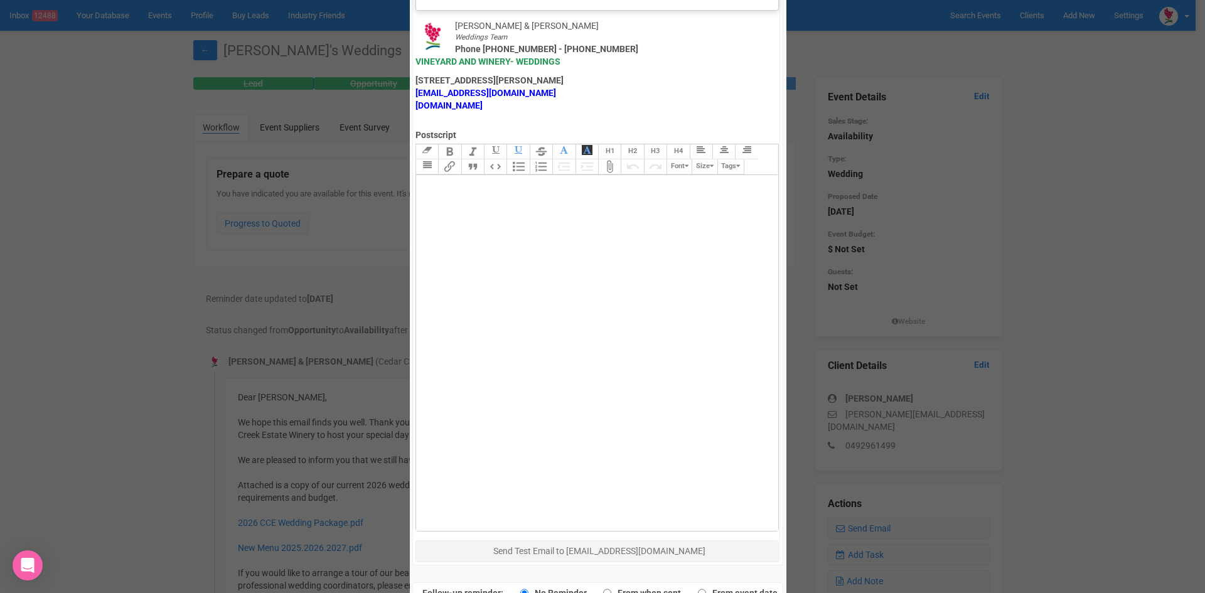
scroll to position [622, 0]
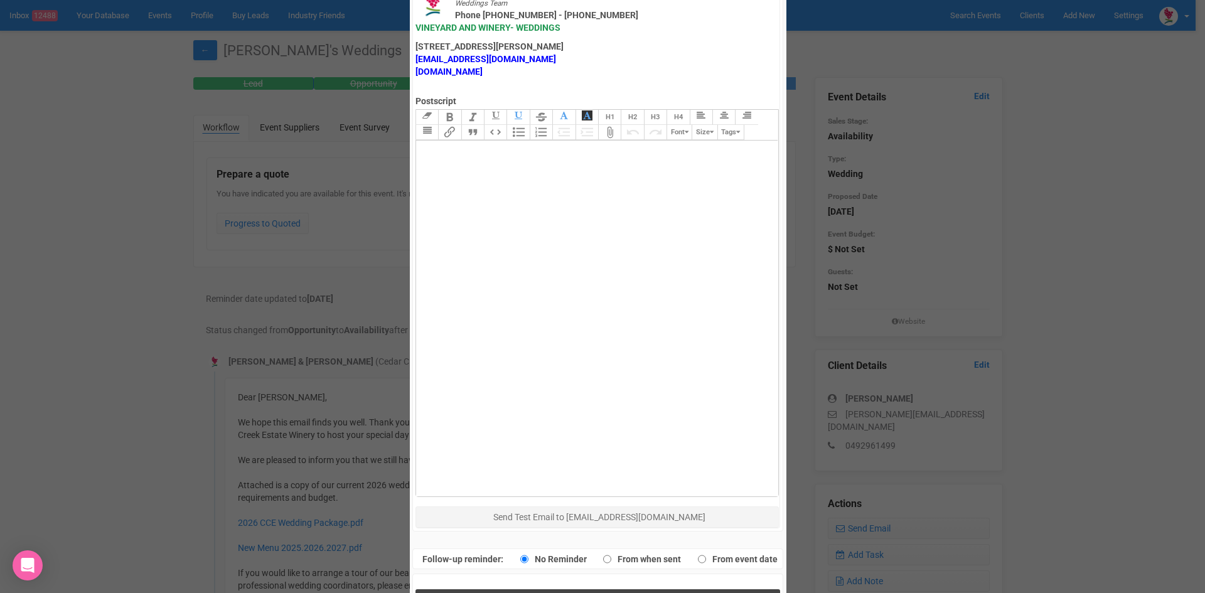
click at [512, 589] on button "Send Response" at bounding box center [598, 602] width 365 height 26
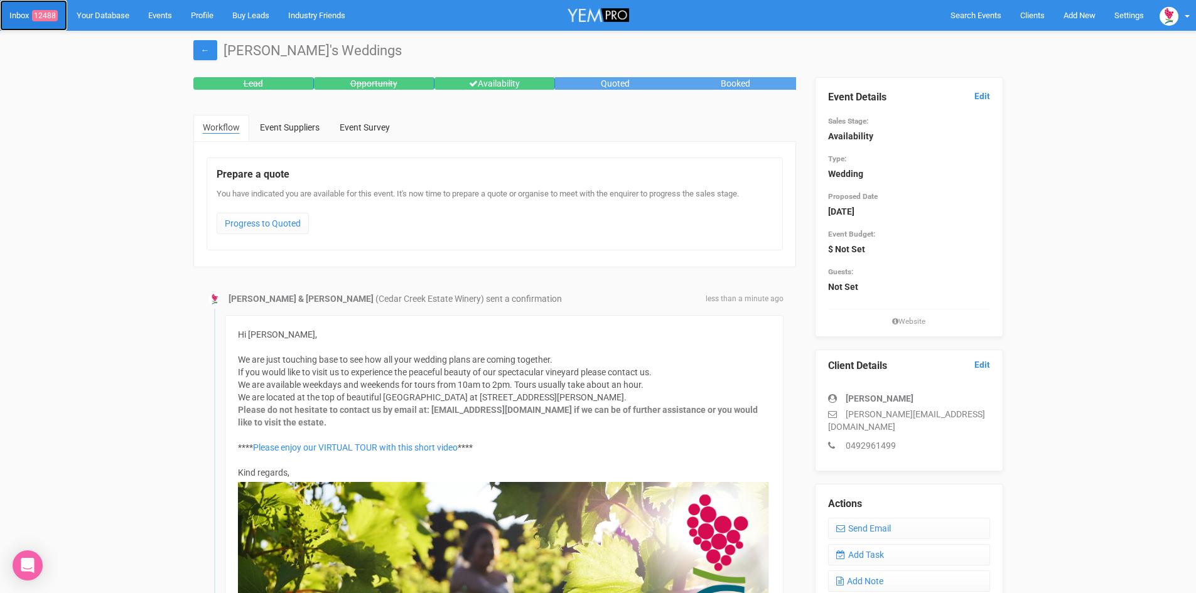
click at [39, 12] on span "12488" at bounding box center [45, 15] width 26 height 11
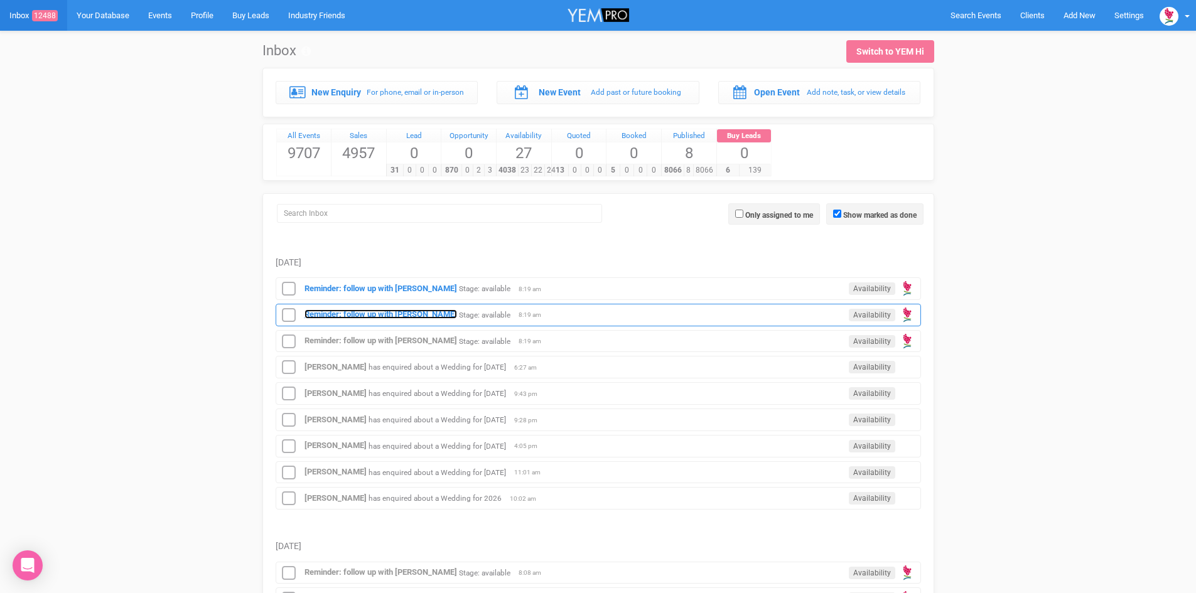
click at [384, 312] on strong "Reminder: follow up with [PERSON_NAME]" at bounding box center [380, 313] width 153 height 9
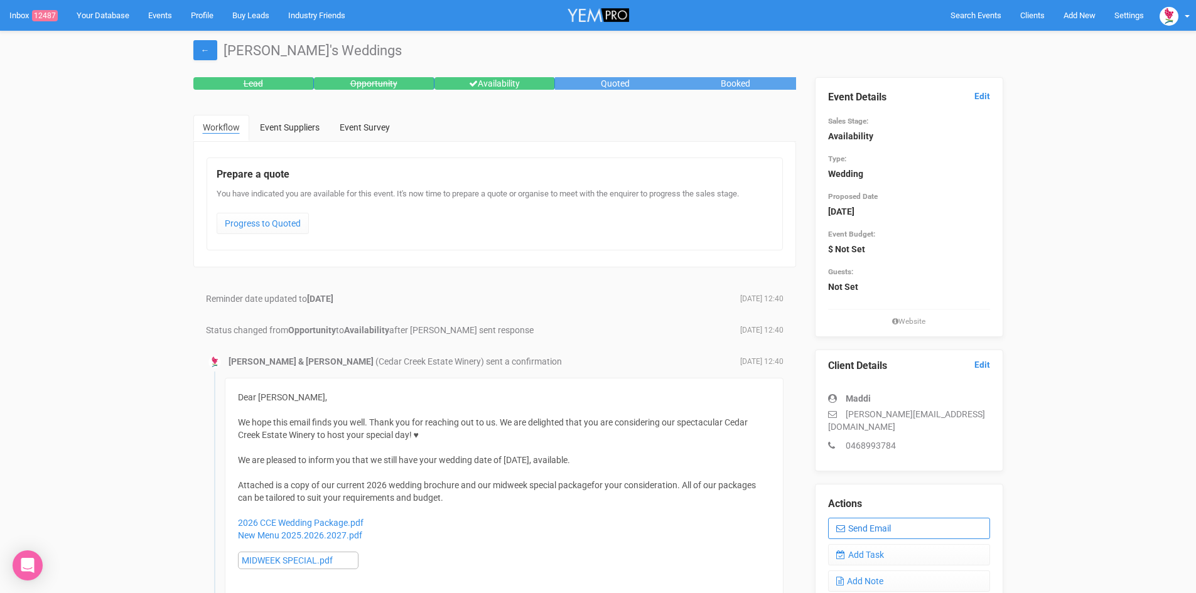
click at [890, 518] on link "Send Email" at bounding box center [909, 528] width 162 height 21
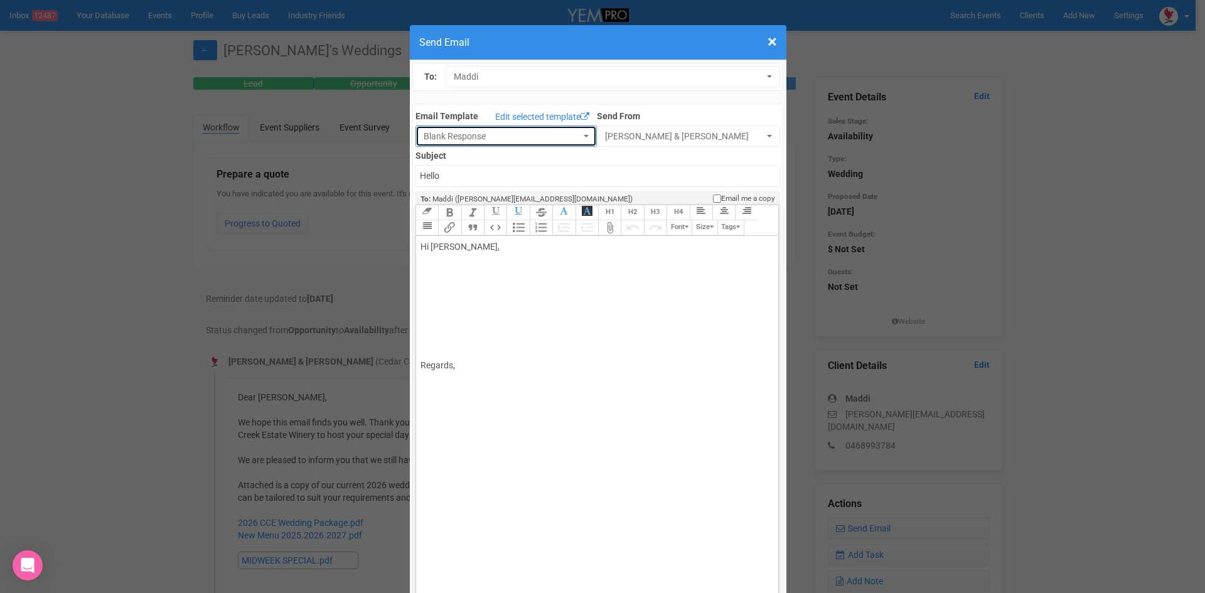
click at [576, 132] on button "Blank Response" at bounding box center [506, 136] width 181 height 21
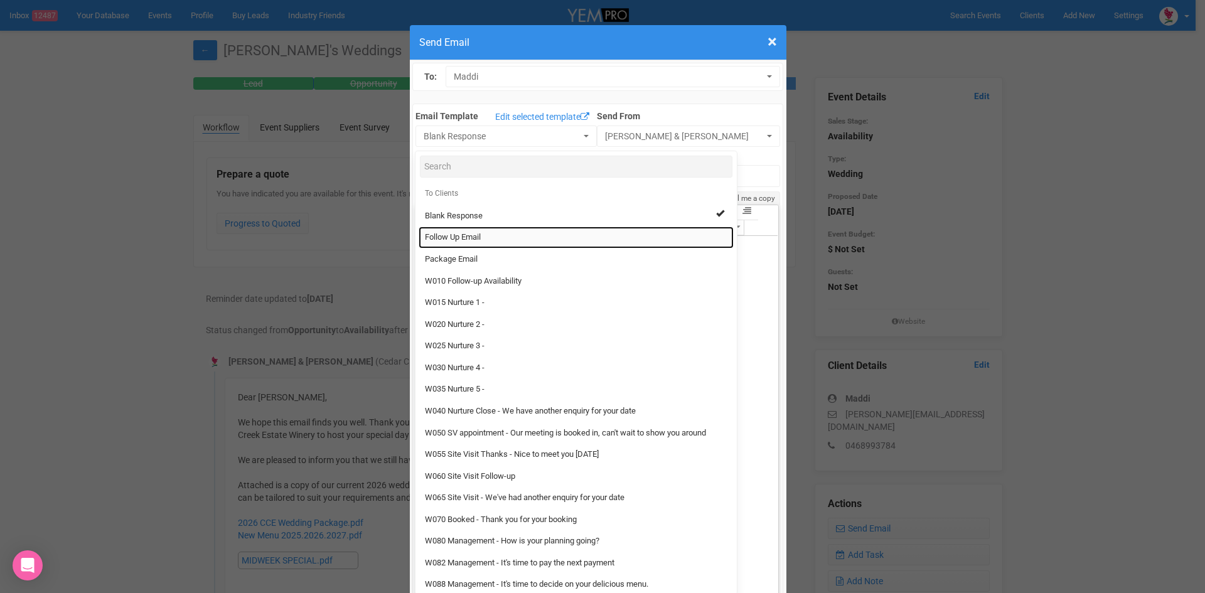
click at [470, 237] on span "Follow Up Email" at bounding box center [453, 238] width 56 height 12
select select "88639"
type input "[GEOGRAPHIC_DATA] - Follow Up"
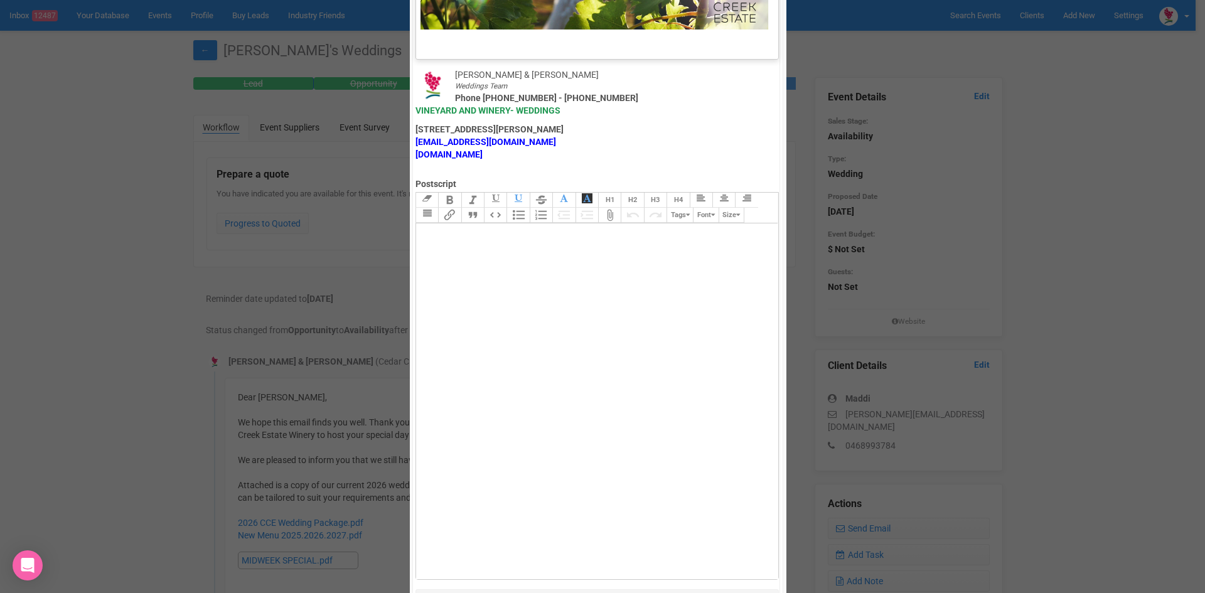
scroll to position [622, 0]
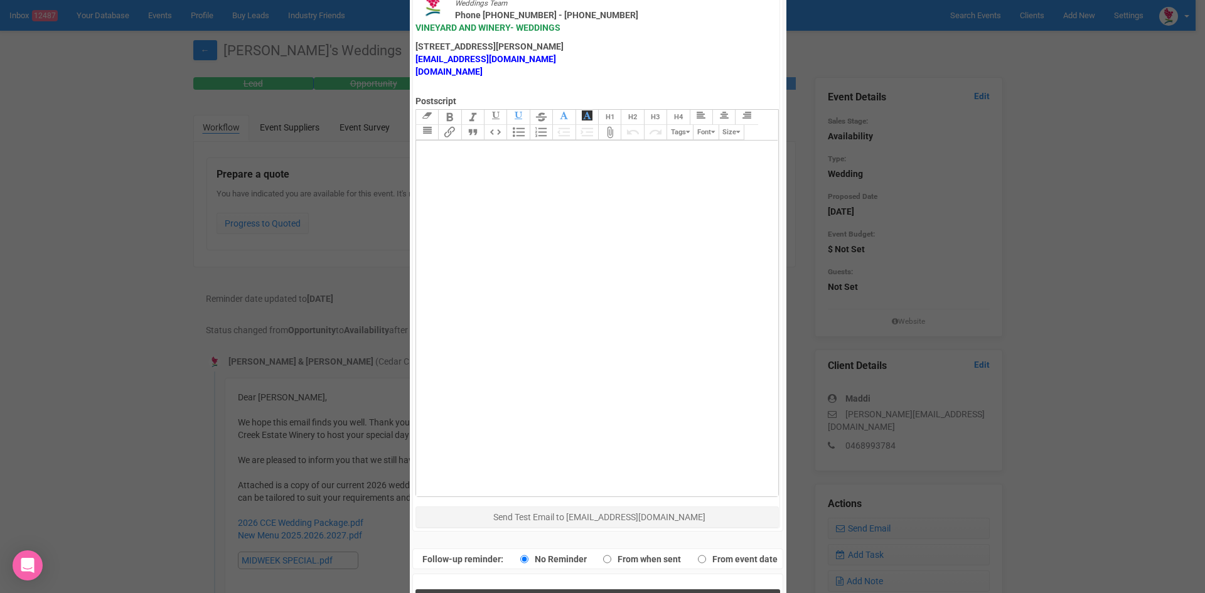
click at [535, 589] on button "Send Response" at bounding box center [598, 602] width 365 height 26
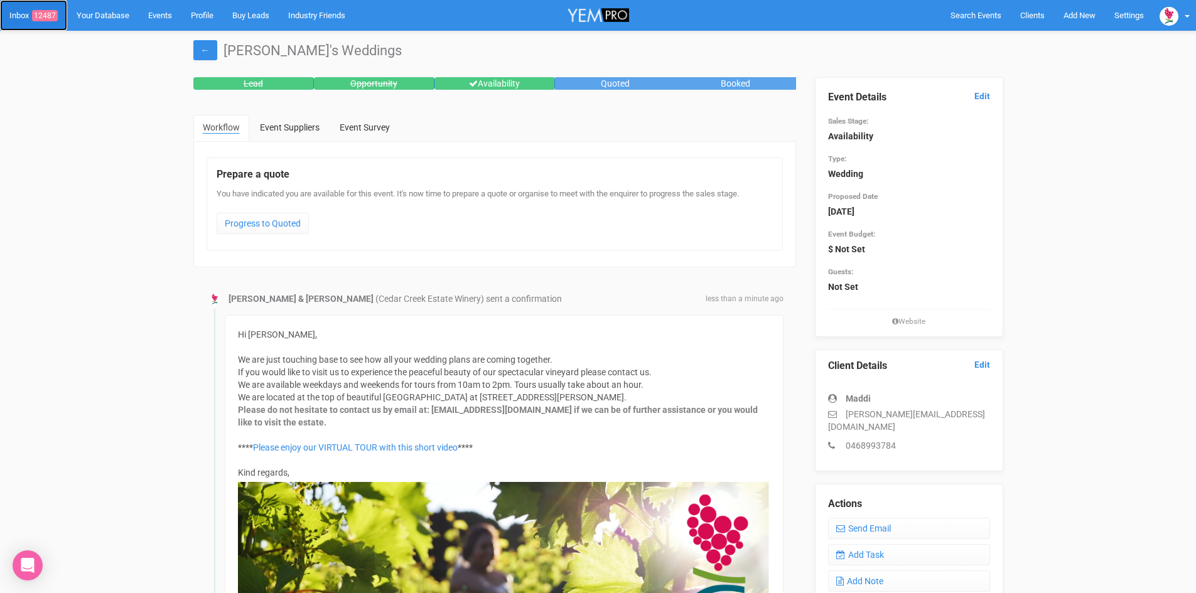
click at [41, 13] on span "12487" at bounding box center [45, 15] width 26 height 11
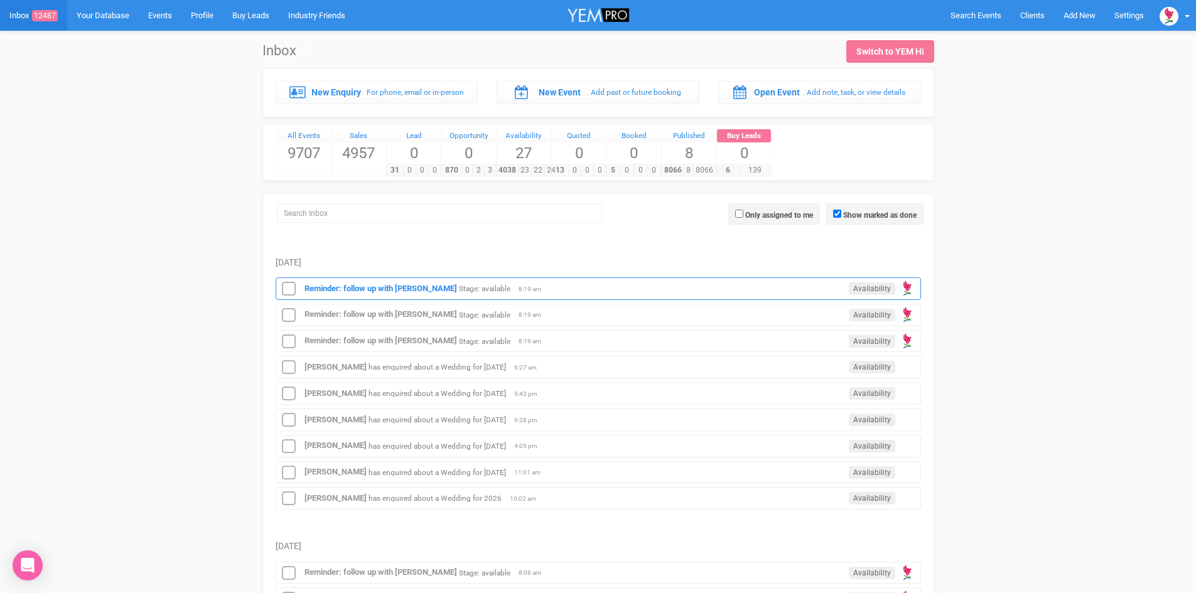
click at [424, 281] on div "Reminder: follow up with [PERSON_NAME] Stage: available Availability 8:19 am" at bounding box center [598, 288] width 645 height 23
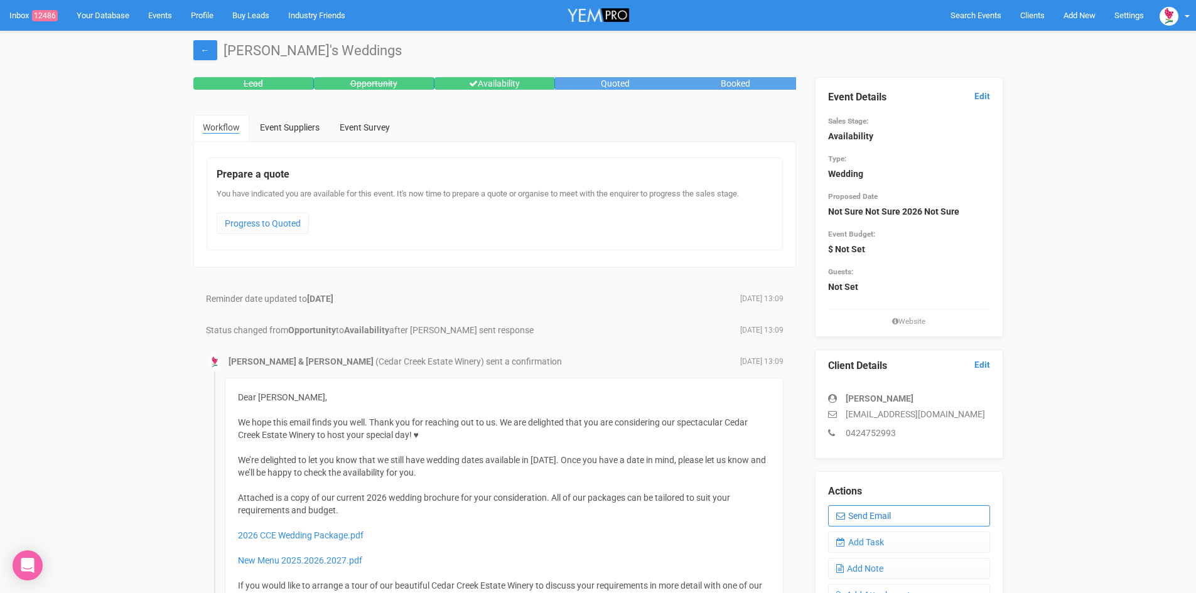
click at [906, 510] on link "Send Email" at bounding box center [909, 515] width 162 height 21
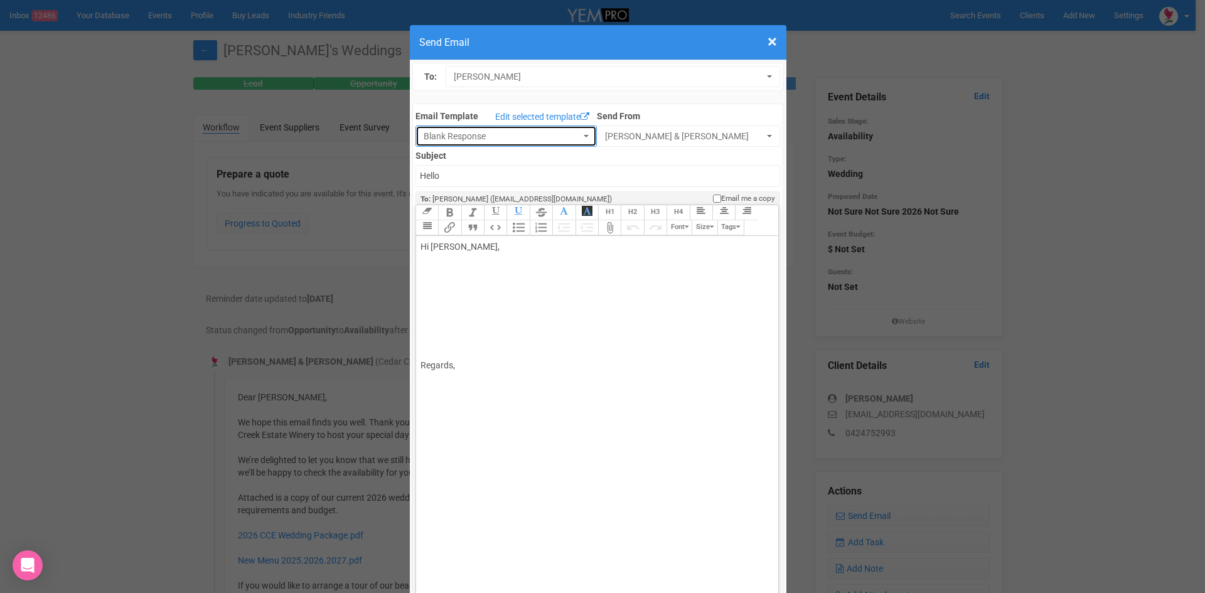
click at [578, 137] on button "Blank Response" at bounding box center [506, 136] width 181 height 21
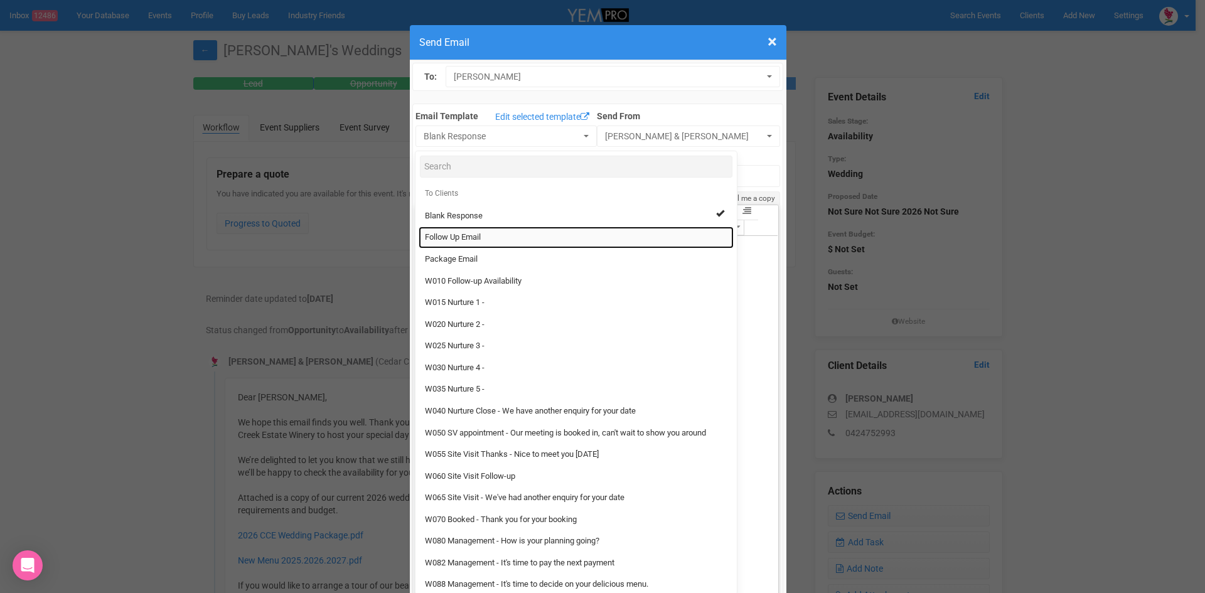
click at [456, 236] on span "Follow Up Email" at bounding box center [453, 238] width 56 height 12
select select "88639"
type input "[GEOGRAPHIC_DATA] - Follow Up"
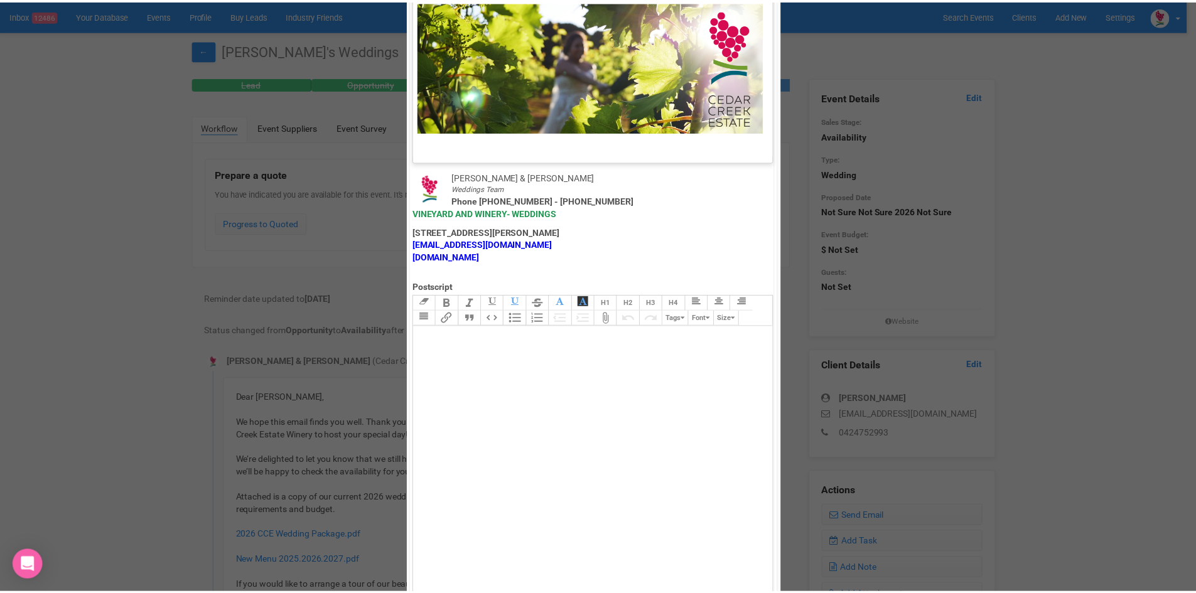
scroll to position [622, 0]
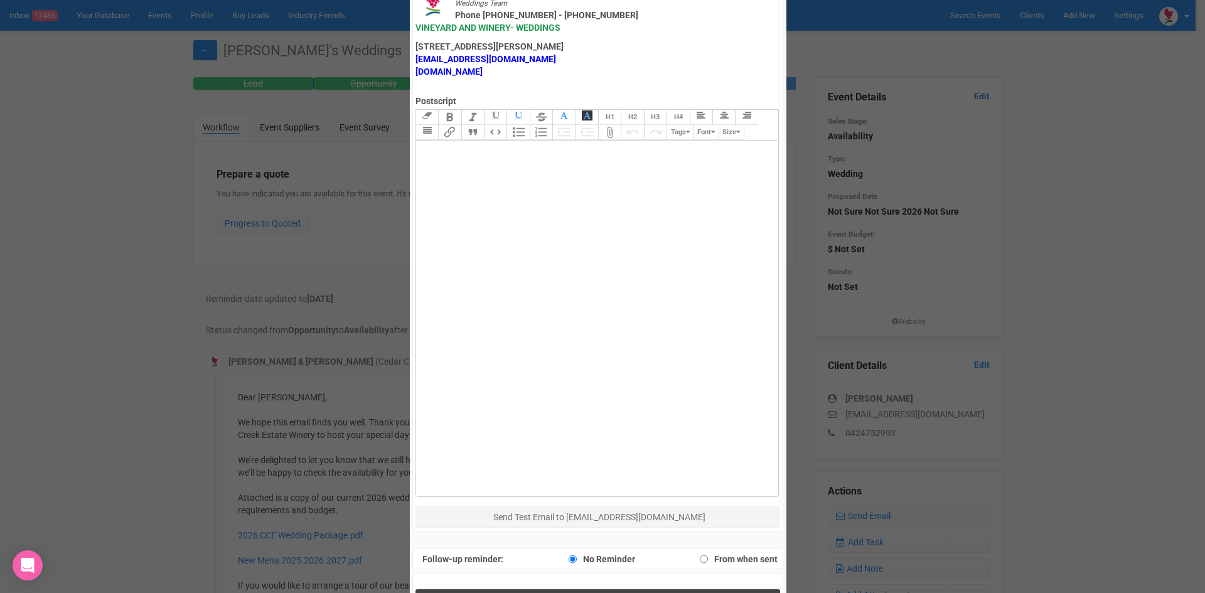
click at [569, 593] on span "Send Response" at bounding box center [600, 602] width 68 height 12
